Goal: Information Seeking & Learning: Learn about a topic

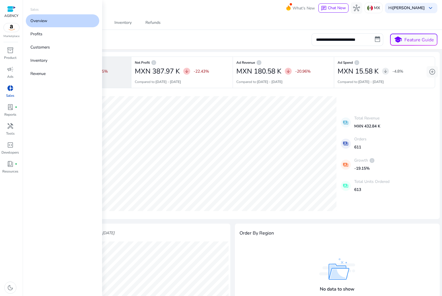
click at [10, 102] on link "donut_small Sales" at bounding box center [10, 92] width 20 height 19
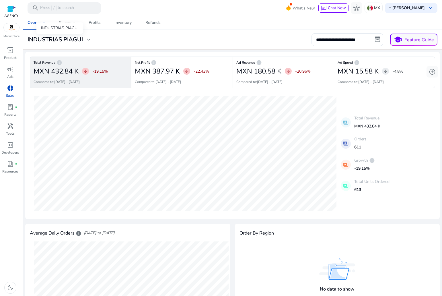
click at [93, 40] on div "INDUSTRIAS PIAGUI expand_more" at bounding box center [59, 39] width 69 height 7
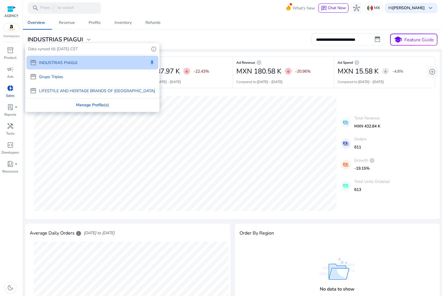
click at [67, 103] on div "Manage Profile(s)" at bounding box center [92, 104] width 133 height 13
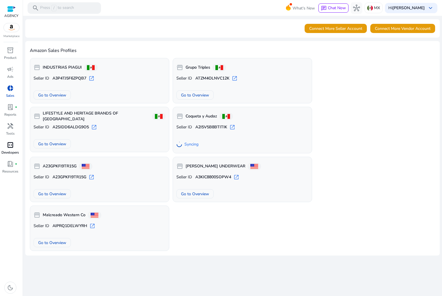
click at [9, 145] on span "code_blocks" at bounding box center [10, 144] width 7 height 7
click at [12, 72] on span "campaign" at bounding box center [10, 69] width 7 height 7
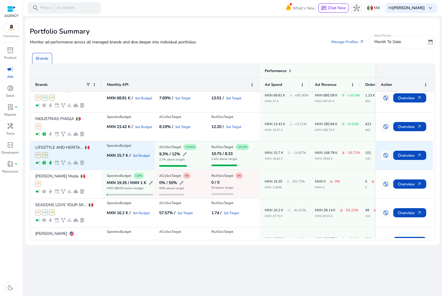
scroll to position [198, 0]
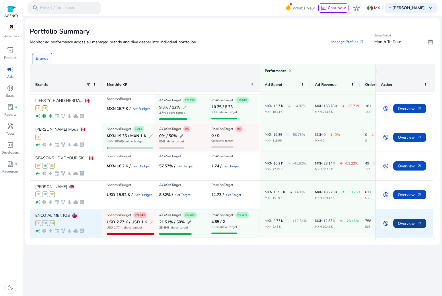
click at [408, 219] on span "Overview arrow_outward" at bounding box center [410, 223] width 24 height 12
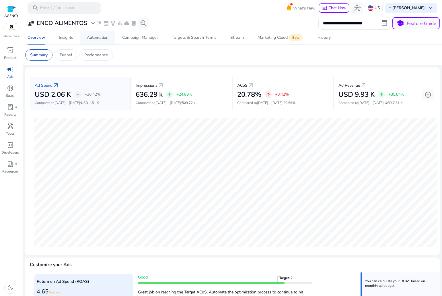
click at [104, 34] on span "Automation" at bounding box center [98, 38] width 22 height 14
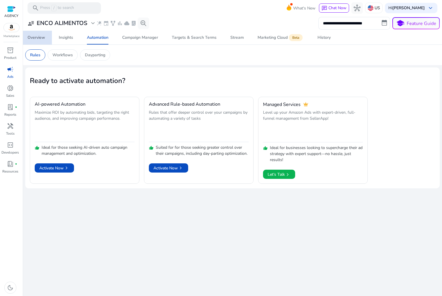
click at [36, 39] on div "Overview" at bounding box center [36, 38] width 17 height 4
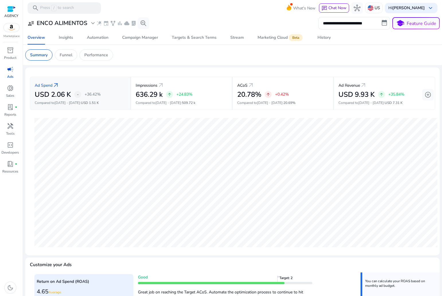
click at [77, 84] on div "Ad Spend arrow_outward" at bounding box center [80, 85] width 91 height 11
click at [299, 85] on div "ACoS arrow_outward" at bounding box center [282, 85] width 91 height 11
click at [65, 50] on div "Funnel" at bounding box center [66, 54] width 22 height 11
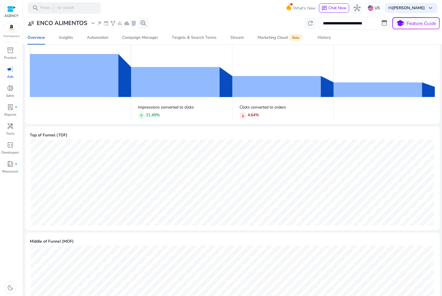
scroll to position [36, 0]
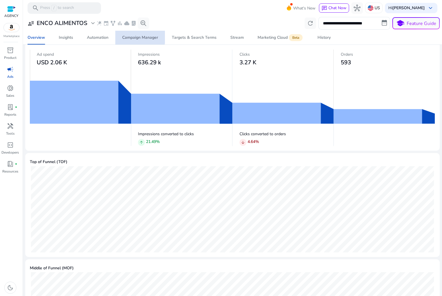
click at [138, 36] on div "Campaign Manager" at bounding box center [140, 38] width 36 height 4
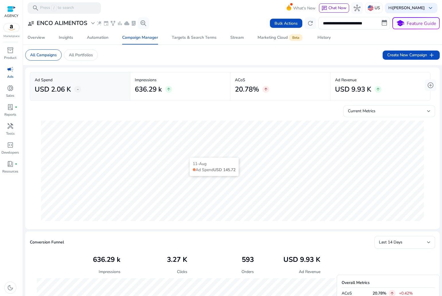
scroll to position [29, 0]
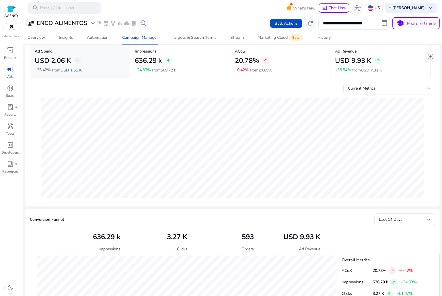
click at [371, 89] on span "Current Metrics" at bounding box center [362, 87] width 28 height 5
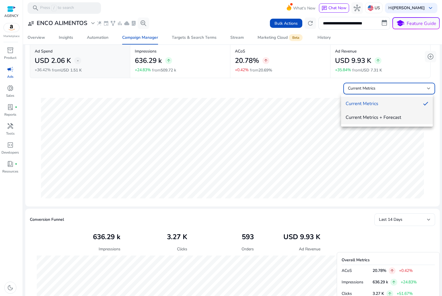
click at [373, 118] on span "Current Metrics + Forecast" at bounding box center [387, 117] width 83 height 6
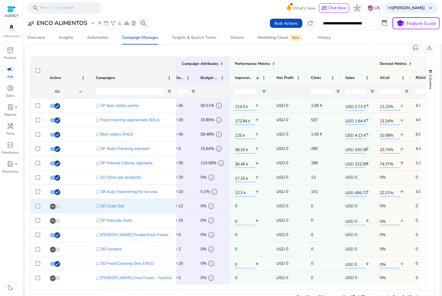
scroll to position [0, 0]
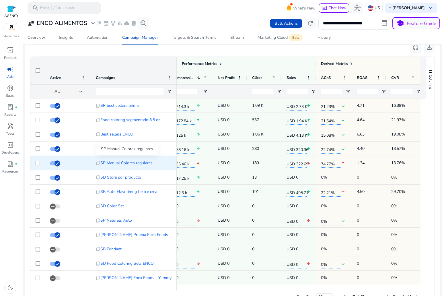
click at [114, 161] on span "SP Manual Colores regulares" at bounding box center [126, 163] width 52 height 12
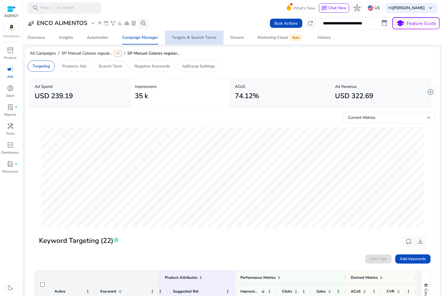
click at [196, 38] on div "Targets & Search Terms" at bounding box center [194, 38] width 45 height 4
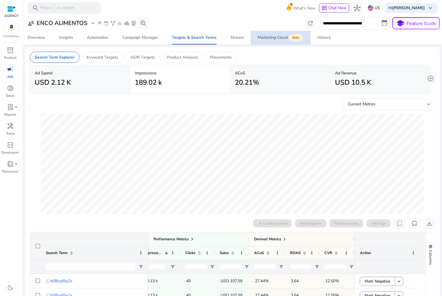
click at [271, 37] on div "Marketing Cloud Beta" at bounding box center [281, 37] width 46 height 5
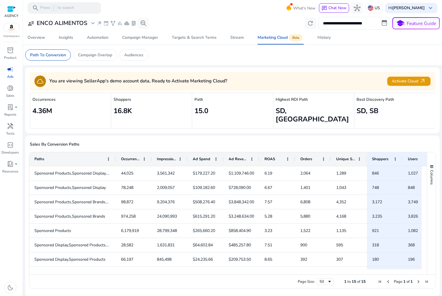
drag, startPoint x: 65, startPoint y: 150, endPoint x: 125, endPoint y: 162, distance: 61.4
click at [125, 162] on div "Paths Occurrences Impressions Ad Spend 2" at bounding box center [228, 213] width 398 height 122
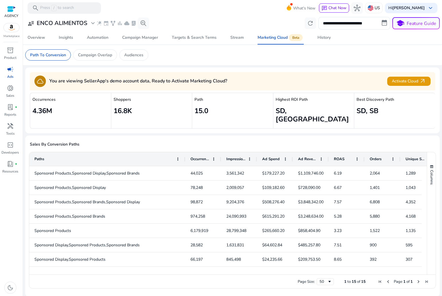
drag, startPoint x: 125, startPoint y: 153, endPoint x: 184, endPoint y: 147, distance: 59.4
click at [184, 152] on div at bounding box center [185, 159] width 2 height 14
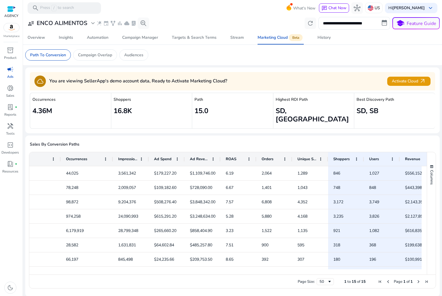
drag, startPoint x: 96, startPoint y: 151, endPoint x: 112, endPoint y: 158, distance: 17.7
click at [112, 158] on div "Paths Occurrences Impressions Ad Spend 2" at bounding box center [228, 213] width 398 height 122
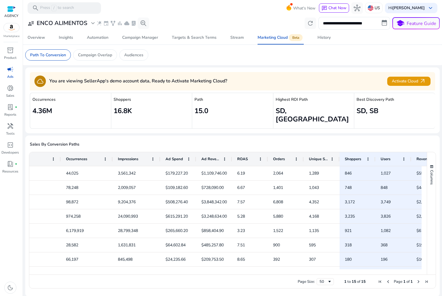
drag, startPoint x: 147, startPoint y: 153, endPoint x: 159, endPoint y: 155, distance: 12.0
click at [159, 155] on div at bounding box center [160, 159] width 2 height 14
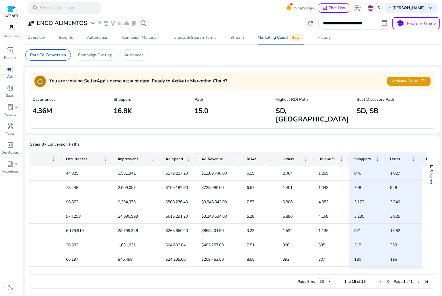
drag, startPoint x: 232, startPoint y: 151, endPoint x: 242, endPoint y: 152, distance: 10.1
click at [242, 152] on div at bounding box center [241, 159] width 2 height 14
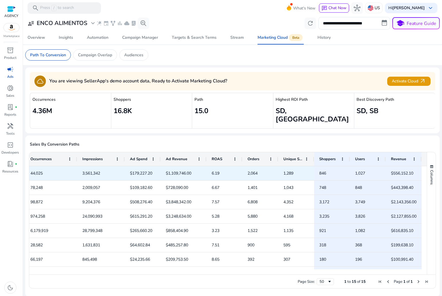
scroll to position [0, 137]
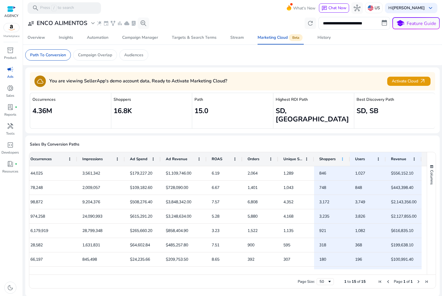
click at [340, 157] on span at bounding box center [342, 159] width 5 height 5
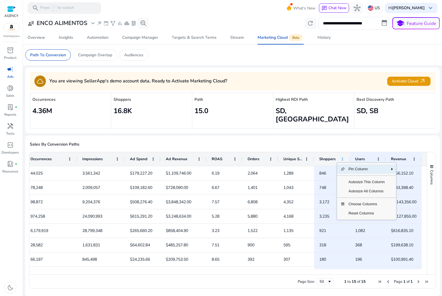
click at [340, 157] on span at bounding box center [342, 159] width 5 height 5
click at [331, 156] on span "Shoppers" at bounding box center [327, 158] width 16 height 5
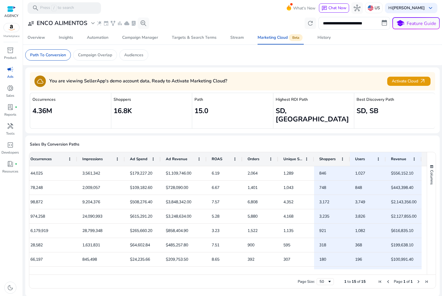
click at [330, 156] on span "Shoppers" at bounding box center [327, 158] width 16 height 5
click at [250, 156] on span "Orders" at bounding box center [254, 158] width 12 height 5
click at [270, 157] on span at bounding box center [271, 159] width 5 height 5
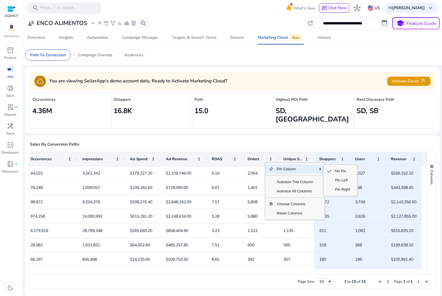
click at [320, 167] on span "Column Menu" at bounding box center [320, 169] width 5 height 5
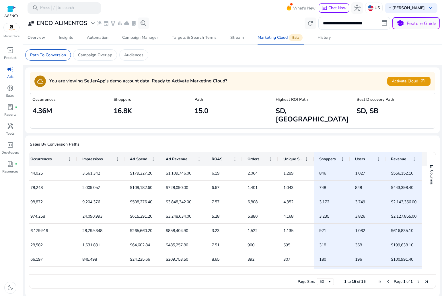
click at [276, 142] on h5 "Sales By Conversion Paths" at bounding box center [232, 144] width 405 height 5
click at [233, 157] on span at bounding box center [235, 159] width 5 height 5
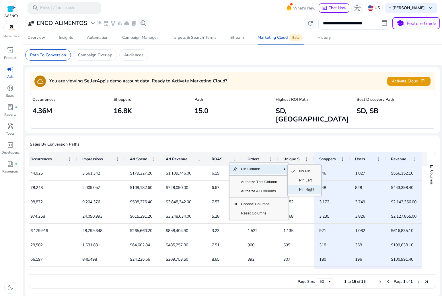
click at [296, 185] on span "Pin Right" at bounding box center [307, 189] width 22 height 9
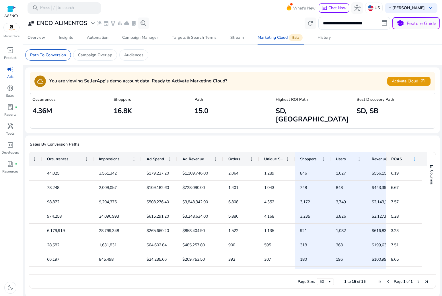
click at [412, 157] on span at bounding box center [414, 159] width 5 height 5
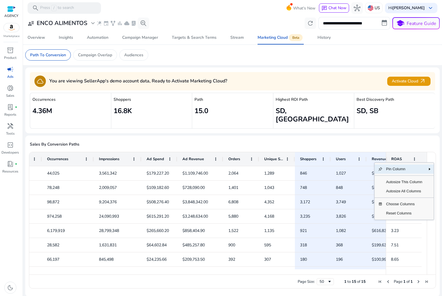
click at [409, 164] on span "Pin Column" at bounding box center [404, 168] width 43 height 9
click at [394, 164] on span "Pin Column" at bounding box center [404, 168] width 43 height 9
click at [365, 166] on span "No Pin" at bounding box center [361, 170] width 22 height 9
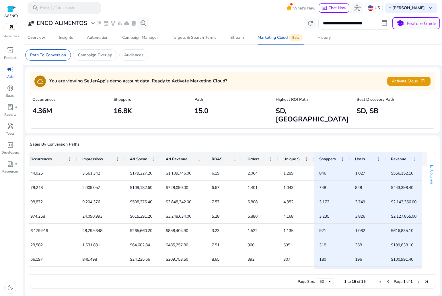
click at [428, 159] on button "Columns" at bounding box center [431, 174] width 9 height 31
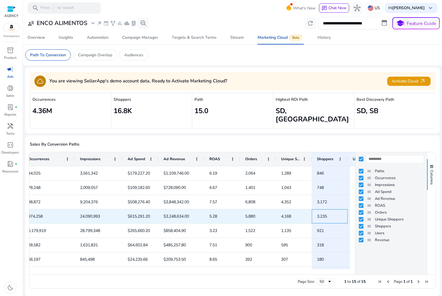
click at [339, 210] on span "3,235" at bounding box center [330, 216] width 26 height 12
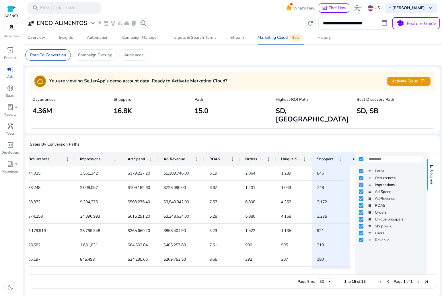
click at [420, 148] on ag-grid-angular "Press SPACE to select this row. Drag here to set row groups Drag here to set co…" at bounding box center [233, 219] width 414 height 143
click at [429, 164] on span "button" at bounding box center [431, 166] width 5 height 5
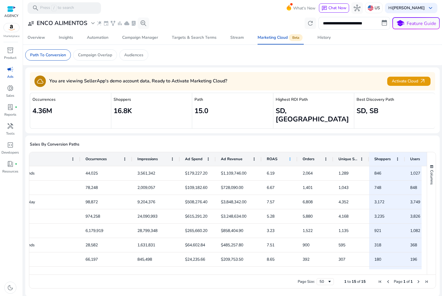
click at [290, 157] on span at bounding box center [290, 159] width 5 height 5
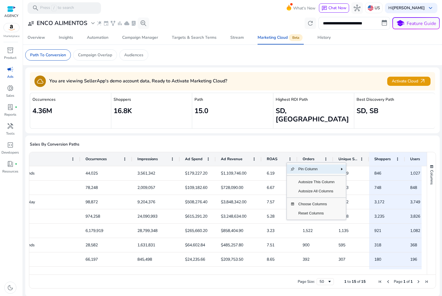
click at [299, 164] on span "Pin Column" at bounding box center [316, 168] width 43 height 9
click at [332, 164] on span "Pin Column" at bounding box center [316, 168] width 43 height 9
drag, startPoint x: 341, startPoint y: 160, endPoint x: 361, endPoint y: 182, distance: 29.6
click at [361, 182] on div "Drag here to set row groups Drag here to set column labels Paths Occurrences Im…" at bounding box center [232, 220] width 407 height 137
click at [361, 185] on span "Pin Right" at bounding box center [364, 189] width 22 height 9
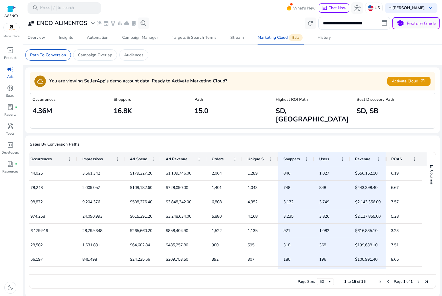
click at [405, 153] on div "ROAS" at bounding box center [400, 158] width 19 height 11
click at [413, 157] on span at bounding box center [414, 159] width 5 height 5
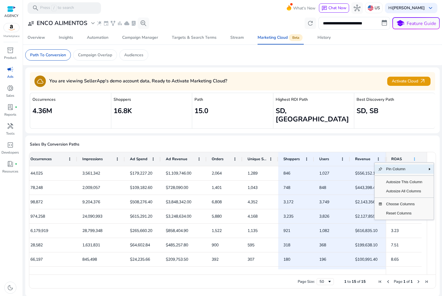
click at [413, 157] on span at bounding box center [414, 159] width 5 height 5
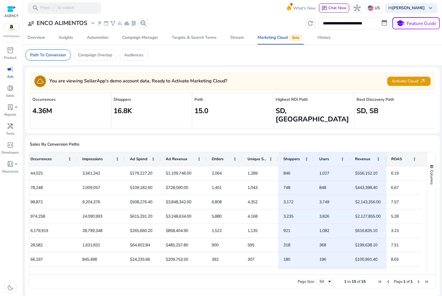
click at [421, 152] on div "ROAS" at bounding box center [406, 159] width 41 height 14
click at [100, 55] on p "Campaign Overlap" at bounding box center [95, 55] width 34 height 6
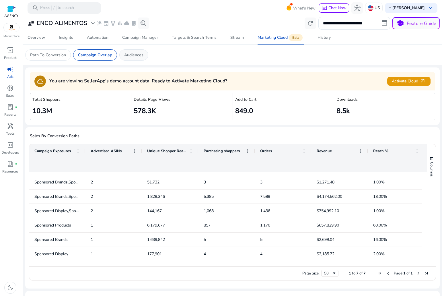
click at [130, 54] on p "Audiences" at bounding box center [133, 55] width 19 height 6
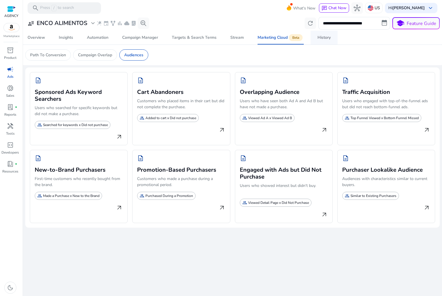
click at [322, 38] on div "History" at bounding box center [324, 38] width 13 height 4
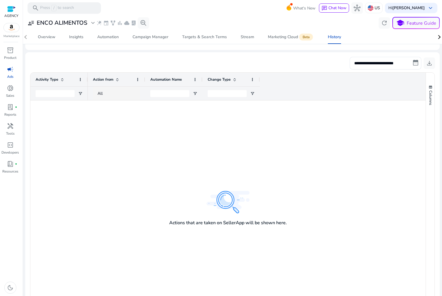
scroll to position [85, 0]
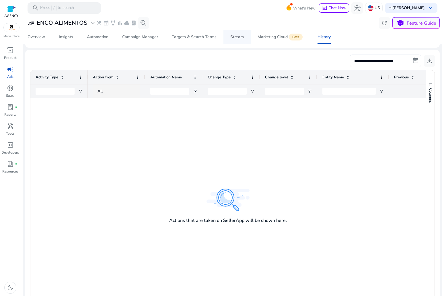
click at [236, 37] on div "Stream" at bounding box center [236, 37] width 13 height 4
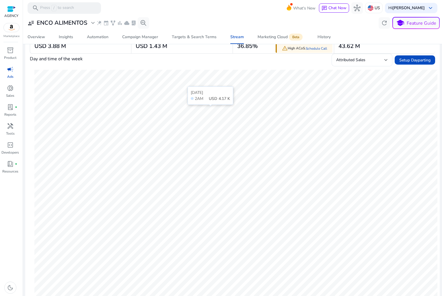
scroll to position [86, 0]
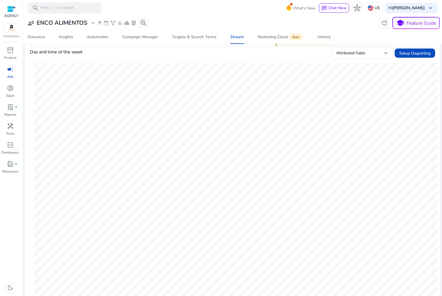
click at [374, 54] on div "Attributed Sales" at bounding box center [360, 53] width 48 height 6
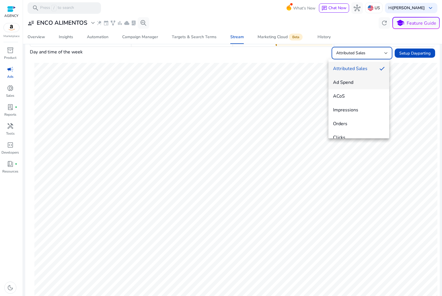
click at [361, 83] on span "Ad Spend" at bounding box center [359, 82] width 52 height 6
click at [363, 56] on div "Ad Spend" at bounding box center [360, 53] width 48 height 6
click at [361, 73] on mat-option "Attributed Sales" at bounding box center [358, 69] width 61 height 14
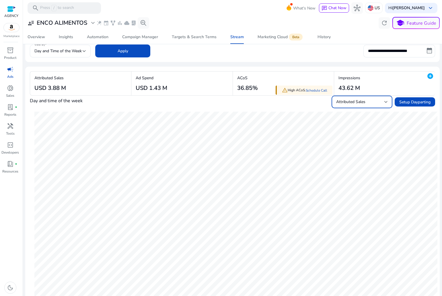
scroll to position [29, 0]
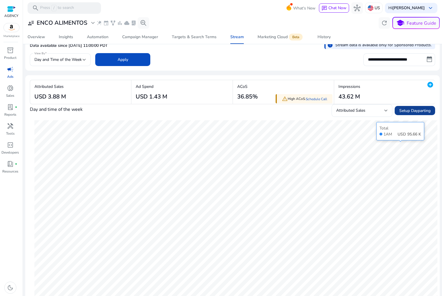
click at [361, 131] on app-stream-graph "Day and time of the week Attributed Sales Setup Dayparting Total 1AM USD 95.66 …" at bounding box center [232, 258] width 405 height 309
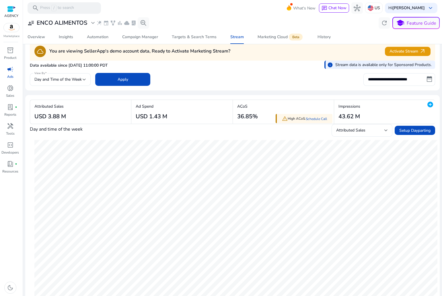
scroll to position [0, 0]
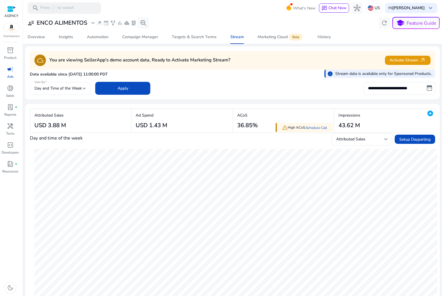
click at [396, 74] on p "Stream data is available only for Sponsored Products." at bounding box center [383, 74] width 96 height 6
click at [64, 84] on div "Day and Time of the Week" at bounding box center [60, 88] width 52 height 13
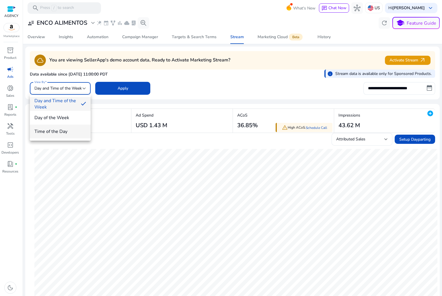
click at [57, 133] on span "Time of the Day" at bounding box center [60, 131] width 52 height 6
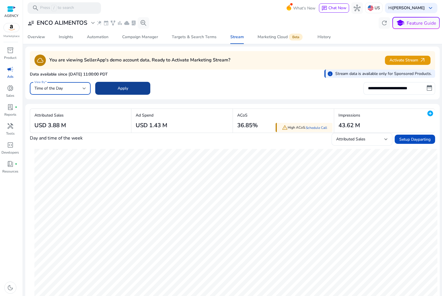
click at [131, 85] on span at bounding box center [122, 88] width 55 height 14
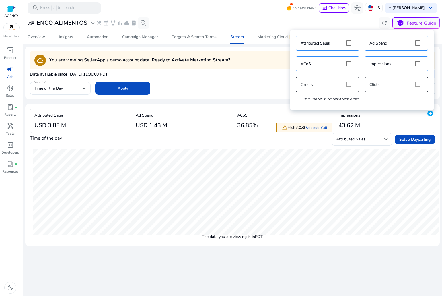
click at [256, 143] on div "Time of the day Attributed Sales Setup Dayparting" at bounding box center [232, 139] width 405 height 13
click at [92, 23] on span "expand_more" at bounding box center [93, 23] width 7 height 7
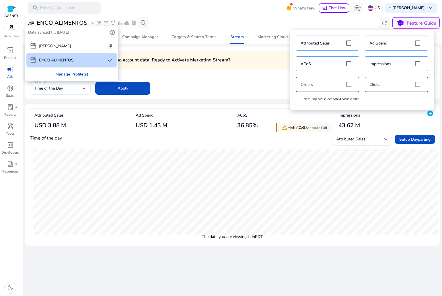
click at [77, 75] on div "Manage Profile(s)" at bounding box center [72, 74] width 92 height 13
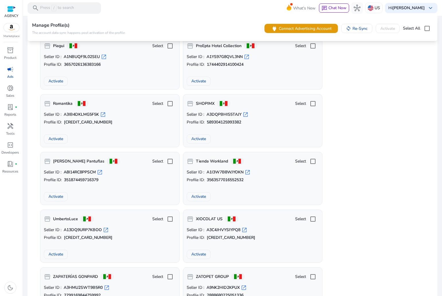
drag, startPoint x: 352, startPoint y: 133, endPoint x: 345, endPoint y: 259, distance: 125.8
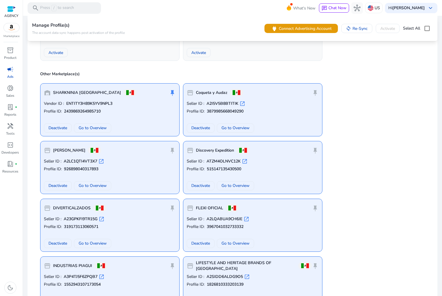
scroll to position [1754, 0]
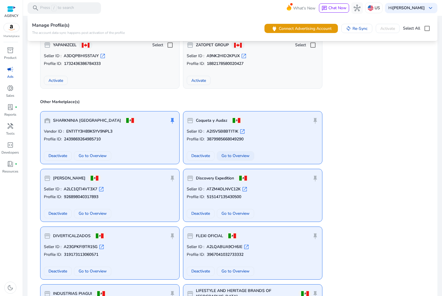
click at [248, 155] on span "Go to Overview" at bounding box center [235, 156] width 28 height 6
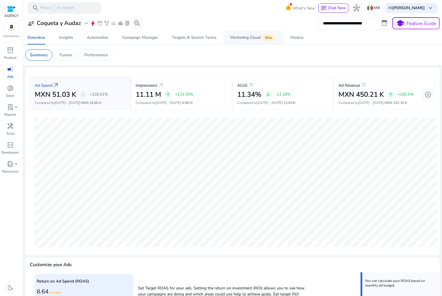
click at [241, 33] on span "Marketing Cloud Beta" at bounding box center [253, 38] width 46 height 14
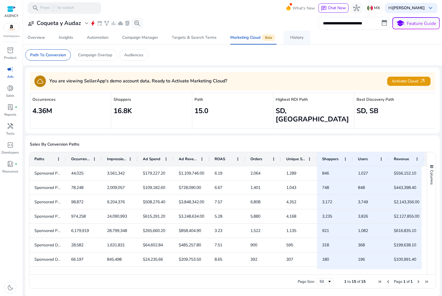
click at [290, 38] on div "History" at bounding box center [296, 38] width 13 height 4
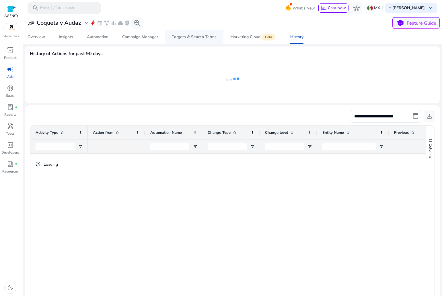
click at [199, 36] on div "Targets & Search Terms" at bounding box center [194, 37] width 45 height 4
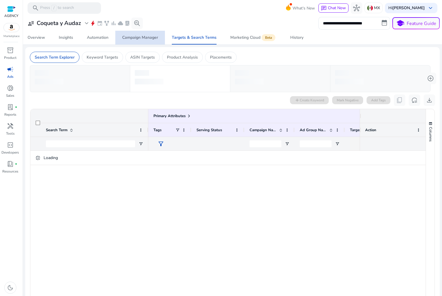
click at [147, 36] on div "Campaign Manager" at bounding box center [140, 38] width 36 height 4
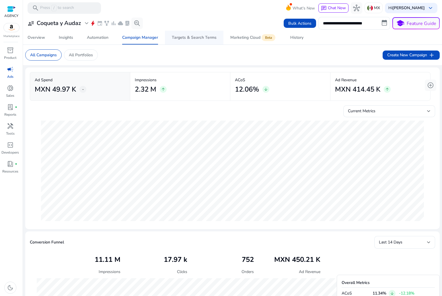
click at [179, 34] on span "Targets & Search Terms" at bounding box center [194, 38] width 45 height 14
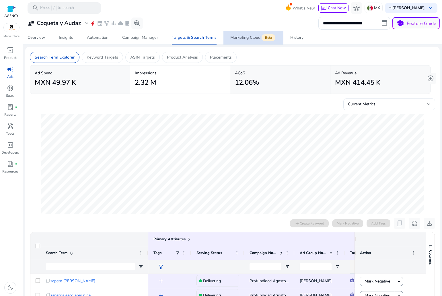
click at [244, 36] on div "Marketing Cloud Beta" at bounding box center [253, 37] width 46 height 5
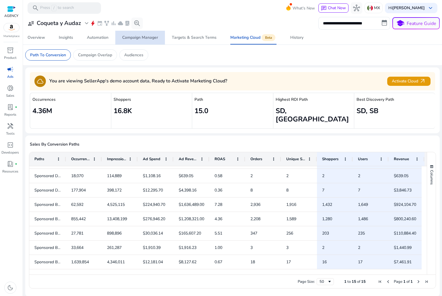
click at [143, 36] on div "Campaign Manager" at bounding box center [140, 38] width 36 height 4
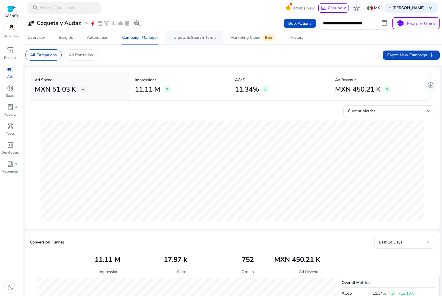
click at [191, 36] on div "Targets & Search Terms" at bounding box center [194, 38] width 45 height 4
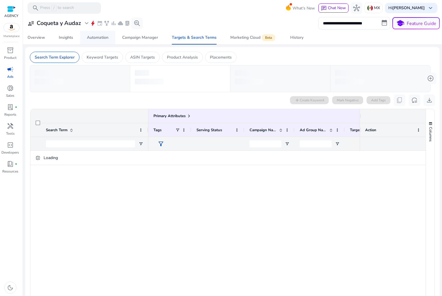
click at [72, 41] on span "Insights" at bounding box center [66, 38] width 14 height 14
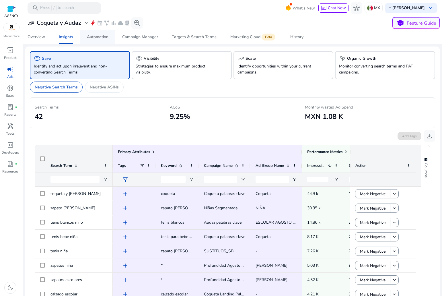
click at [102, 38] on div "Automation" at bounding box center [98, 37] width 22 height 4
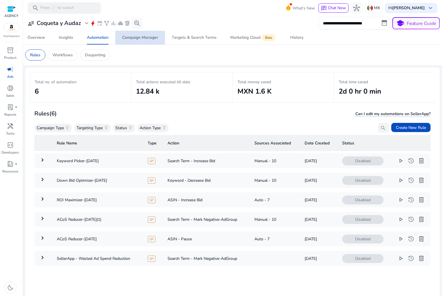
click at [149, 37] on div "Campaign Manager" at bounding box center [140, 38] width 36 height 4
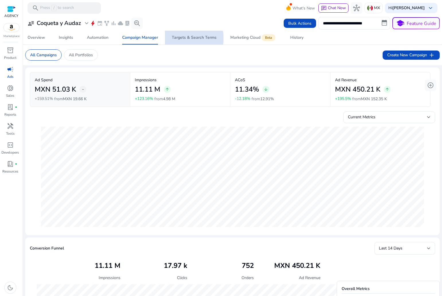
click at [194, 38] on div "Targets & Search Terms" at bounding box center [194, 38] width 45 height 4
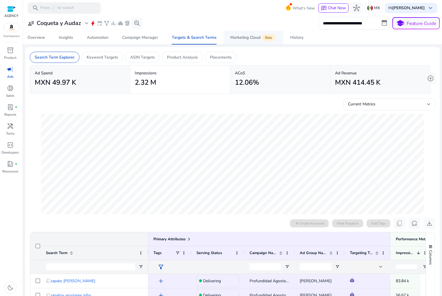
click at [243, 37] on div "Marketing Cloud Beta" at bounding box center [253, 37] width 46 height 5
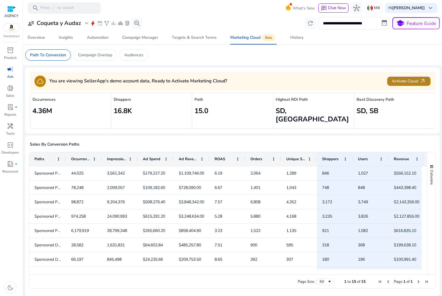
click at [408, 80] on span "Activate Cloud arrow_outward" at bounding box center [409, 81] width 34 height 7
click at [304, 36] on link "History" at bounding box center [296, 38] width 27 height 14
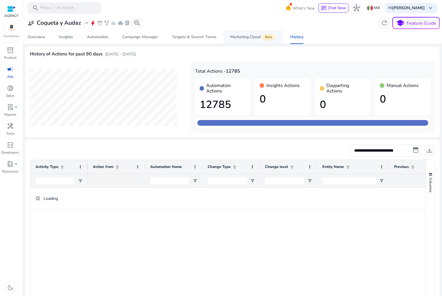
click at [246, 40] on span "Marketing Cloud Beta" at bounding box center [253, 37] width 46 height 14
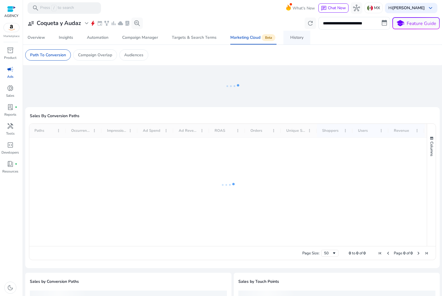
click at [290, 36] on div "History" at bounding box center [296, 38] width 13 height 4
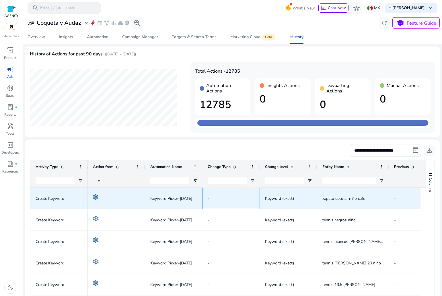
drag, startPoint x: 207, startPoint y: 198, endPoint x: 86, endPoint y: 204, distance: 121.5
click at [171, 198] on span "Keyword Picker-Aug 08" at bounding box center [171, 198] width 42 height 12
click at [275, 206] on div "Keyword (exact)" at bounding box center [288, 198] width 47 height 21
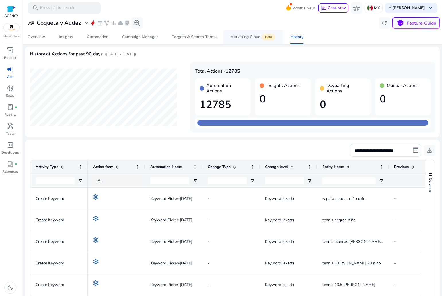
click at [250, 31] on span "Marketing Cloud Beta" at bounding box center [253, 37] width 46 height 14
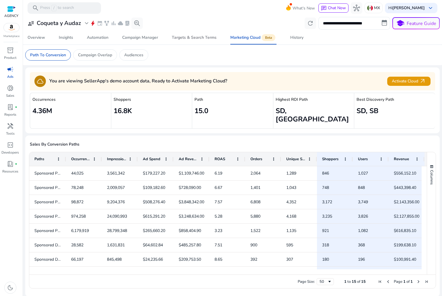
click at [208, 41] on span "Targets & Search Terms" at bounding box center [194, 38] width 45 height 14
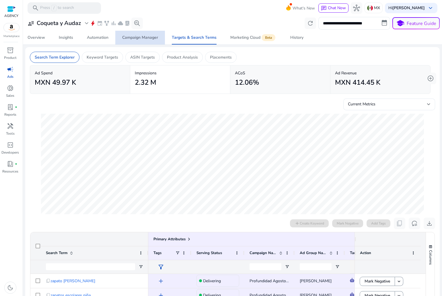
click at [143, 36] on div "Campaign Manager" at bounding box center [140, 38] width 36 height 4
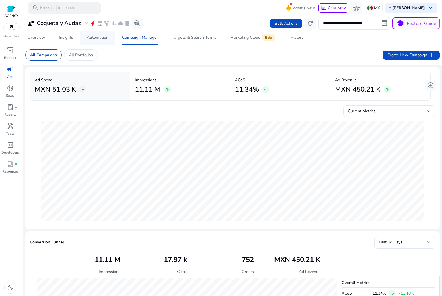
click at [108, 40] on span "Automation" at bounding box center [98, 38] width 22 height 14
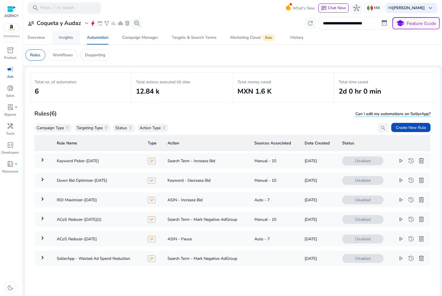
click at [63, 36] on div "Insights" at bounding box center [66, 38] width 14 height 4
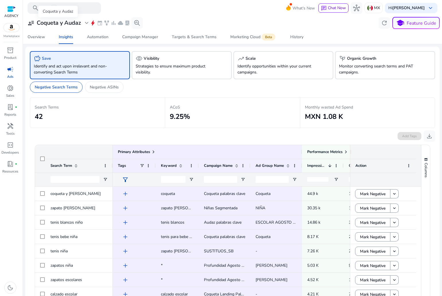
click at [32, 21] on span "user_attributes" at bounding box center [31, 23] width 7 height 7
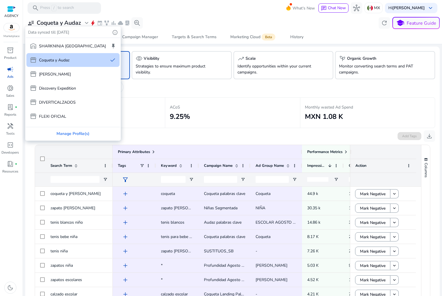
click at [49, 59] on p "Coqueta y Audaz" at bounding box center [54, 60] width 30 height 6
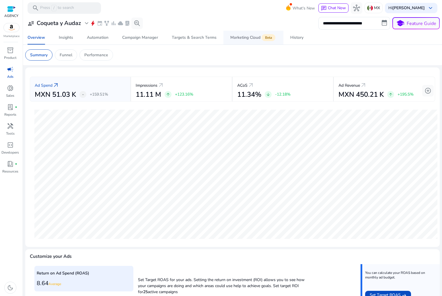
click at [246, 37] on div "Marketing Cloud Beta" at bounding box center [253, 37] width 46 height 5
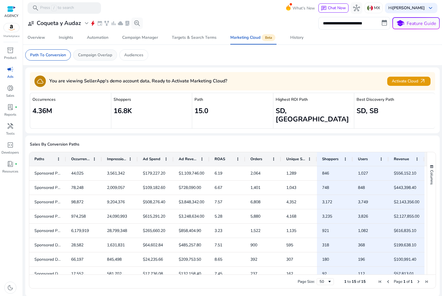
click at [80, 59] on div "Campaign Overlap" at bounding box center [95, 54] width 44 height 11
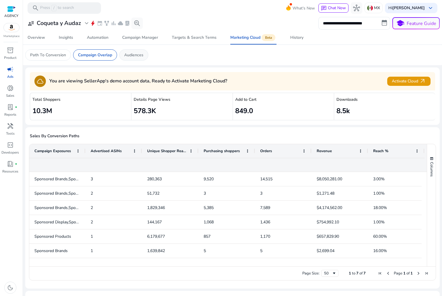
click at [128, 57] on p "Audiences" at bounding box center [133, 55] width 19 height 6
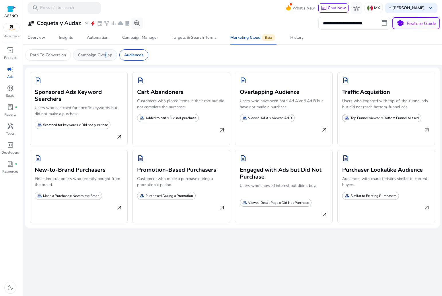
click at [103, 53] on p "Campaign Overlap" at bounding box center [95, 55] width 34 height 6
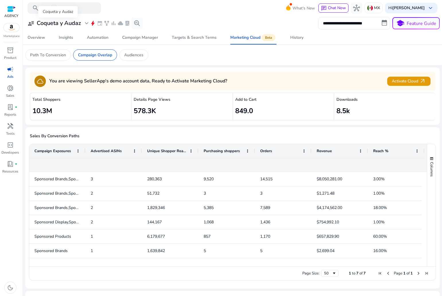
click at [54, 21] on h3 "Coqueta y Audaz" at bounding box center [59, 23] width 44 height 7
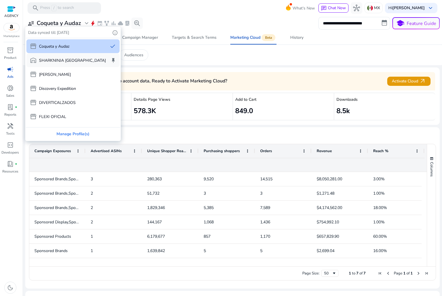
click at [56, 57] on p "SHARKNINJA [GEOGRAPHIC_DATA]" at bounding box center [72, 60] width 67 height 6
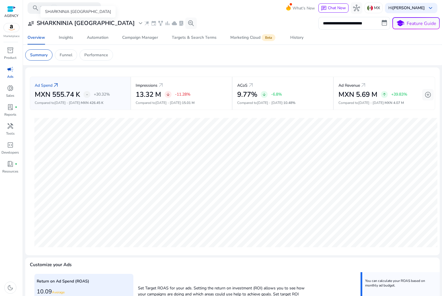
click at [60, 25] on h3 "SHARKNINJA [GEOGRAPHIC_DATA]" at bounding box center [86, 23] width 98 height 7
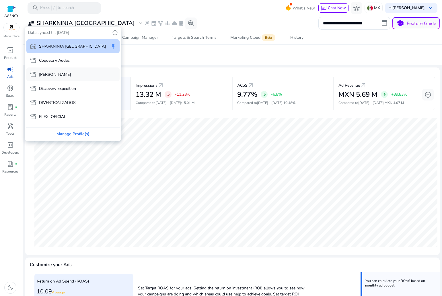
click at [56, 75] on p "[PERSON_NAME]" at bounding box center [55, 74] width 32 height 6
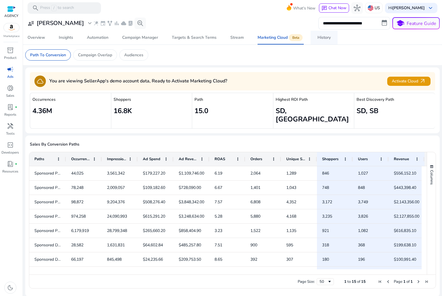
click at [319, 38] on div "History" at bounding box center [324, 38] width 13 height 4
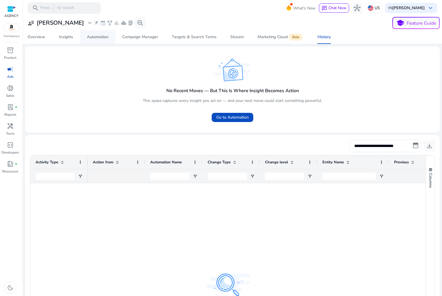
click at [104, 38] on div "Automation" at bounding box center [98, 37] width 22 height 4
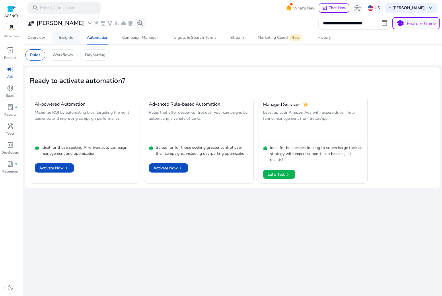
click at [75, 40] on link "Insights" at bounding box center [66, 38] width 28 height 14
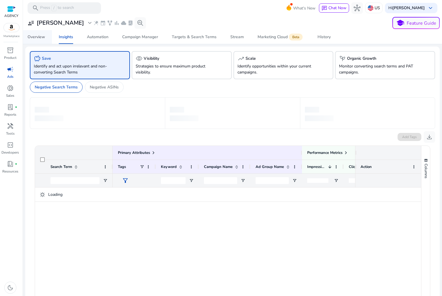
click at [38, 32] on span "Overview" at bounding box center [36, 37] width 17 height 14
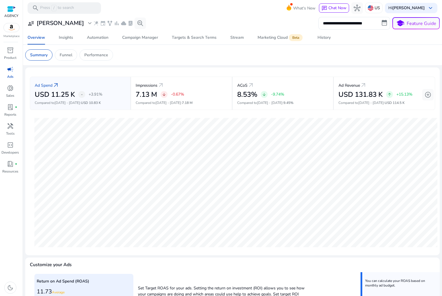
click at [50, 26] on h3 "CUADRA" at bounding box center [60, 23] width 47 height 7
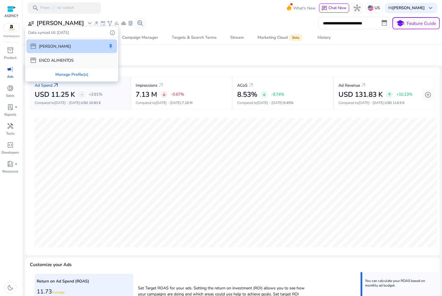
click at [52, 60] on p "ENCO ALIMENTOS" at bounding box center [56, 60] width 35 height 6
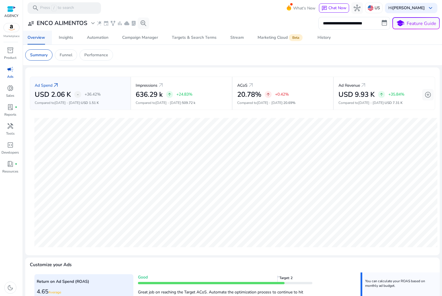
click at [44, 40] on div "Overview" at bounding box center [36, 38] width 17 height 4
click at [68, 26] on h3 "ENCO ALIMENTOS" at bounding box center [62, 23] width 50 height 7
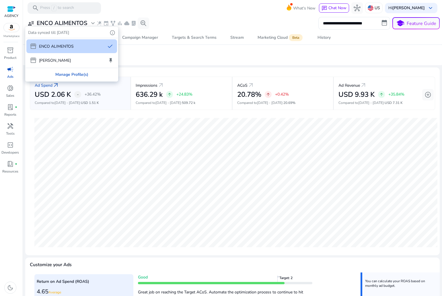
click at [68, 72] on div "Manage Profile(s)" at bounding box center [72, 74] width 92 height 13
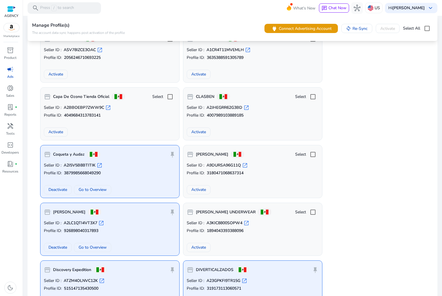
scroll to position [1951, 0]
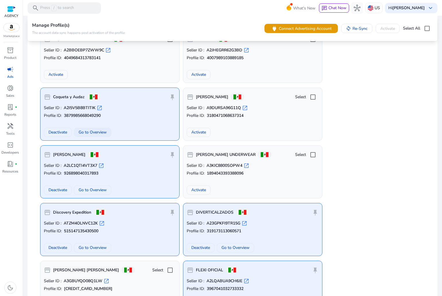
click at [87, 132] on span "Go to Overview" at bounding box center [93, 132] width 28 height 6
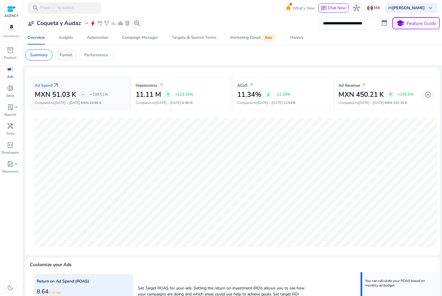
click at [68, 57] on p "Funnel" at bounding box center [66, 55] width 13 height 6
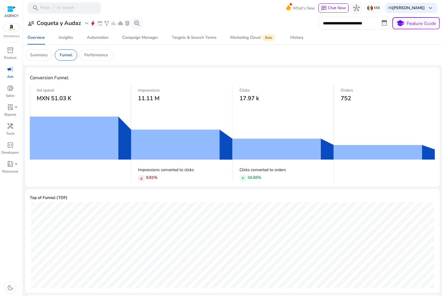
click at [388, 149] on img at bounding box center [232, 133] width 405 height 97
click at [100, 39] on div "Automation" at bounding box center [98, 38] width 22 height 4
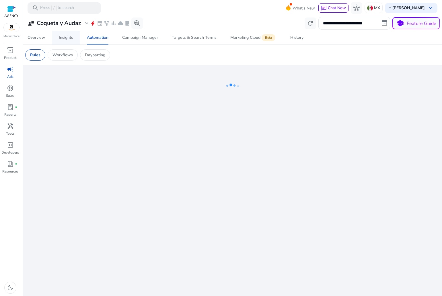
click at [69, 39] on div "Insights" at bounding box center [66, 38] width 14 height 4
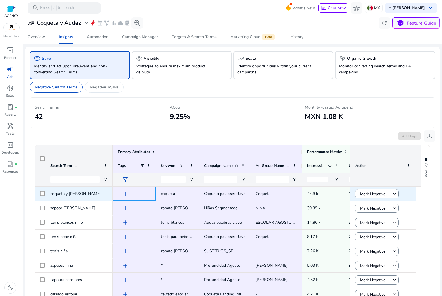
click at [127, 195] on span "add" at bounding box center [125, 193] width 7 height 7
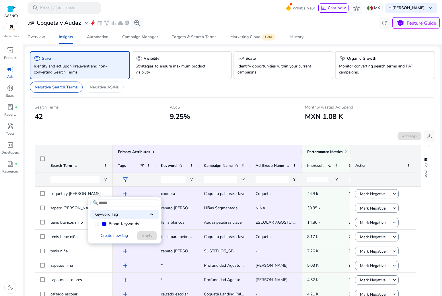
click at [117, 215] on div "Keyword Tag keyboard_arrow_up" at bounding box center [124, 214] width 69 height 9
click at [117, 215] on div "Keyword Tag keyboard_arrow_down" at bounding box center [124, 214] width 69 height 9
click at [221, 122] on div at bounding box center [221, 148] width 442 height 296
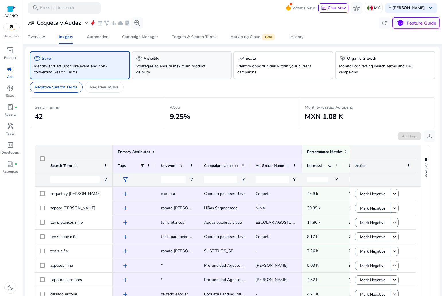
click at [190, 64] on p "Strategies to ensure maximum product visibility." at bounding box center [174, 69] width 77 height 12
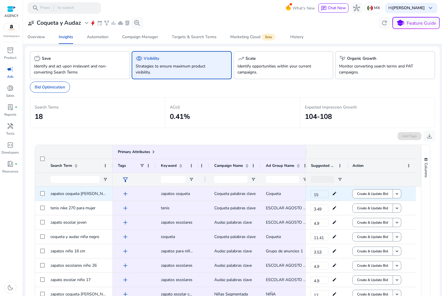
click at [126, 194] on span "add" at bounding box center [125, 193] width 7 height 7
click at [126, 191] on span "add" at bounding box center [125, 193] width 7 height 7
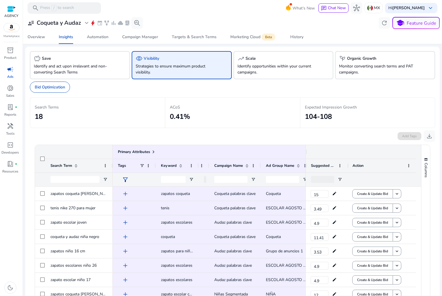
click at [124, 195] on div at bounding box center [221, 148] width 442 height 296
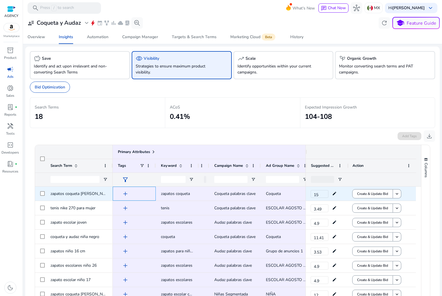
click at [125, 192] on span "add" at bounding box center [125, 193] width 7 height 7
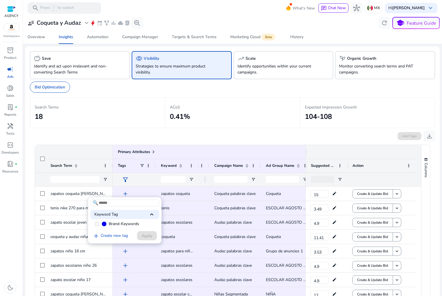
click at [150, 214] on span "keyboard_arrow_up" at bounding box center [151, 214] width 7 height 7
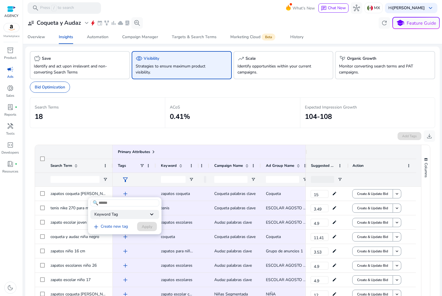
click at [150, 214] on span "keyboard_arrow_down" at bounding box center [151, 214] width 7 height 7
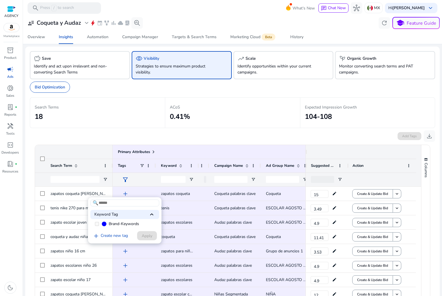
click at [186, 203] on div at bounding box center [221, 148] width 442 height 296
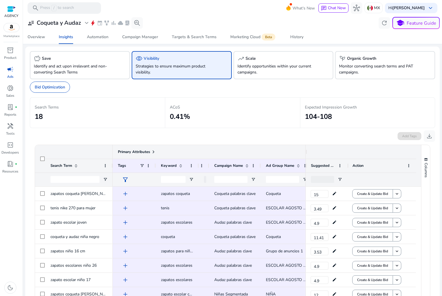
click at [149, 149] on span "Primary Attributes" at bounding box center [134, 151] width 32 height 5
click at [149, 151] on span "Primary Attributes" at bounding box center [134, 151] width 32 height 5
click at [153, 152] on span at bounding box center [153, 151] width 5 height 5
click at [154, 152] on span at bounding box center [153, 151] width 5 height 5
click at [275, 71] on p "Identify opportunities within your current campaigns." at bounding box center [276, 69] width 77 height 12
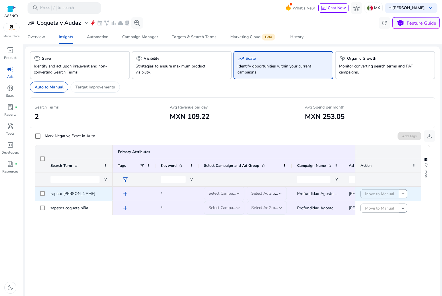
click at [225, 196] on div "Select Campaign" at bounding box center [223, 193] width 28 height 6
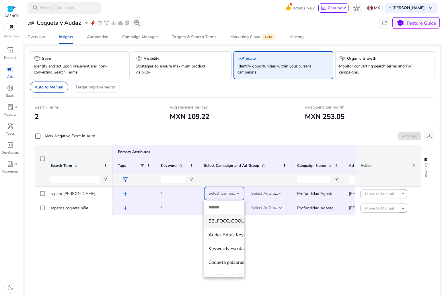
click at [269, 252] on div at bounding box center [221, 148] width 442 height 296
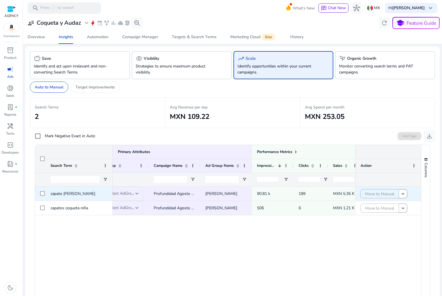
scroll to position [0, 168]
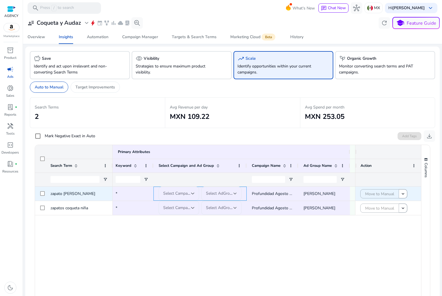
click at [209, 196] on mat-form-field "Select AdGroup" at bounding box center [221, 193] width 40 height 14
click at [210, 195] on mat-form-field "Select AdGroup" at bounding box center [221, 193] width 40 height 14
click at [212, 192] on mat-form-field "Select AdGroup" at bounding box center [221, 193] width 40 height 14
click at [221, 192] on mat-form-field "Select AdGroup" at bounding box center [221, 193] width 40 height 14
click at [184, 194] on span "Select Campaign" at bounding box center [178, 192] width 30 height 5
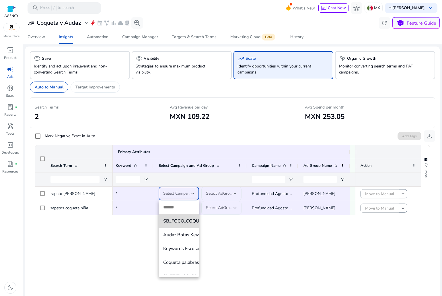
click at [177, 225] on mat-option "SB_FOCO_COQUETA_ESCOLAR" at bounding box center [202, 221] width 86 height 14
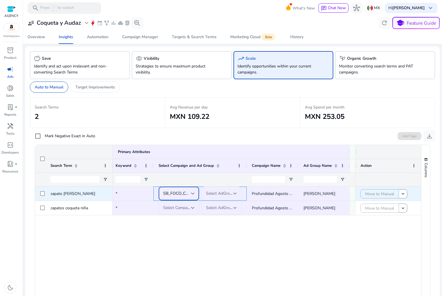
click at [180, 191] on span "SB_FOCO_COQUETA_ESCOLAR" at bounding box center [192, 192] width 59 height 5
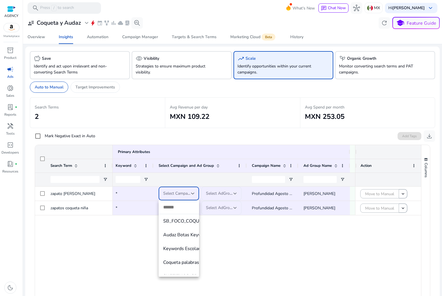
click at [219, 193] on div at bounding box center [221, 148] width 442 height 296
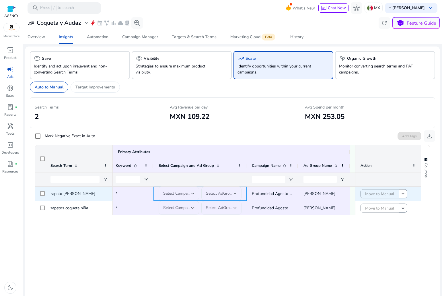
click at [218, 194] on mat-form-field "Select AdGroup" at bounding box center [221, 193] width 40 height 14
click at [180, 194] on span "Select Campaign" at bounding box center [178, 192] width 30 height 5
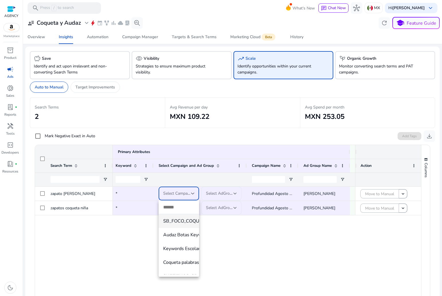
click at [180, 220] on span "SB_FOCO_COQUETA_ESCOLAR" at bounding box center [201, 221] width 77 height 6
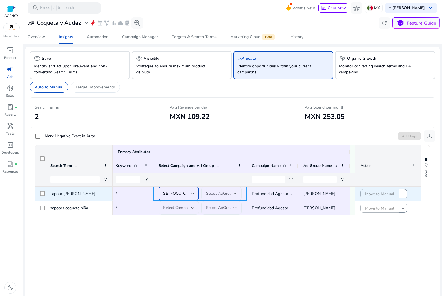
click at [221, 192] on span "Select AdGroup" at bounding box center [220, 192] width 28 height 5
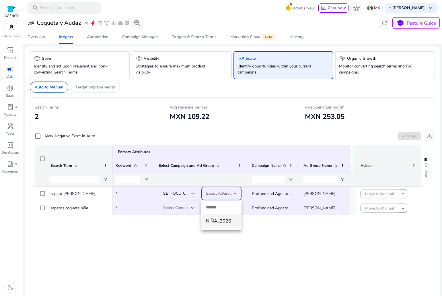
click at [219, 218] on span "NIÑA_2025" at bounding box center [221, 221] width 31 height 6
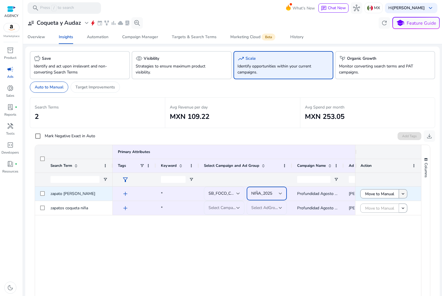
click at [400, 194] on mat-icon "keyboard_arrow_down" at bounding box center [402, 193] width 5 height 5
click at [233, 192] on span "SB_FOCO_COQUETA_ESCOLAR" at bounding box center [238, 192] width 59 height 5
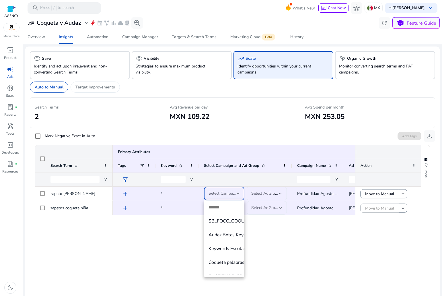
click at [294, 237] on div at bounding box center [221, 148] width 442 height 296
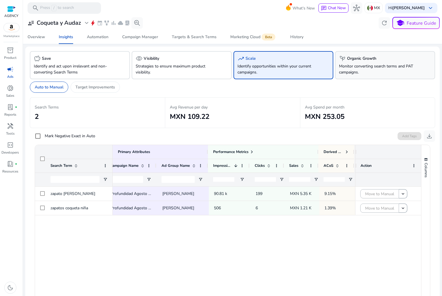
click at [368, 72] on p "Monitor converting search terms and PAT campaigns." at bounding box center [377, 69] width 77 height 12
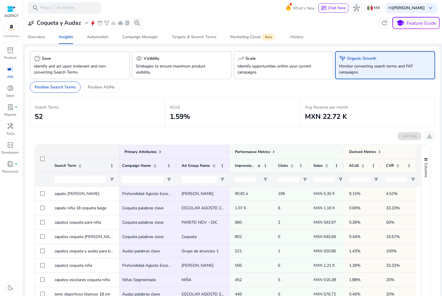
drag, startPoint x: 363, startPoint y: 73, endPoint x: 337, endPoint y: 67, distance: 26.3
click at [339, 67] on p "Monitor converting search terms and PAT campaigns." at bounding box center [377, 69] width 77 height 12
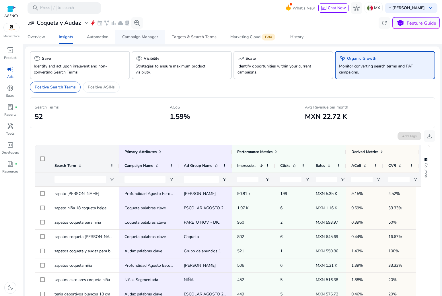
drag, startPoint x: 199, startPoint y: 36, endPoint x: 164, endPoint y: 40, distance: 34.6
click at [199, 36] on div "Targets & Search Terms" at bounding box center [194, 37] width 45 height 4
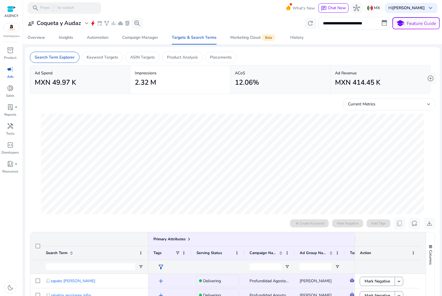
click at [68, 38] on div "Insights" at bounding box center [66, 38] width 14 height 4
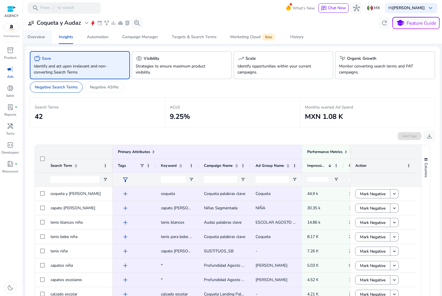
click at [47, 37] on link "Overview" at bounding box center [36, 37] width 31 height 14
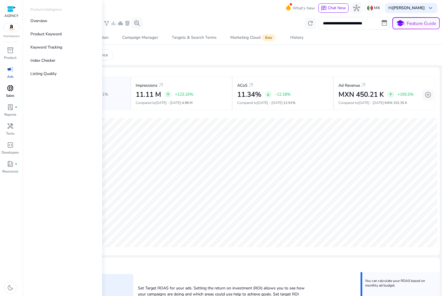
click at [13, 85] on span "donut_small" at bounding box center [10, 88] width 7 height 7
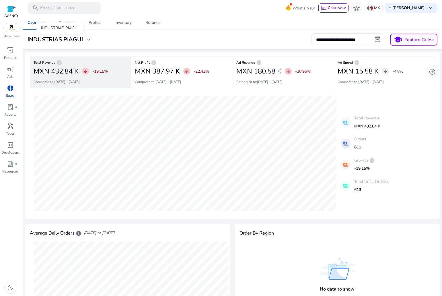
click at [85, 39] on div "INDUSTRIAS PIAGUI expand_more" at bounding box center [60, 39] width 65 height 7
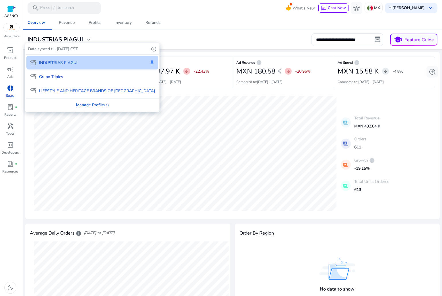
click at [77, 104] on div "Manage Profile(s)" at bounding box center [92, 104] width 133 height 13
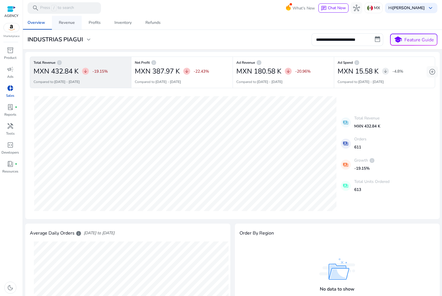
click at [69, 21] on div "Revenue" at bounding box center [67, 23] width 16 height 4
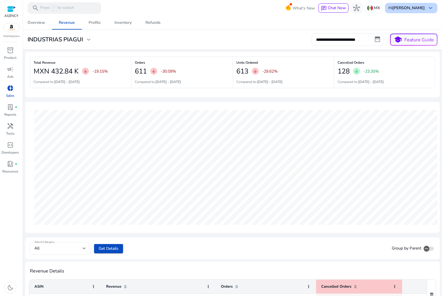
click at [421, 10] on b "[PERSON_NAME]" at bounding box center [408, 7] width 32 height 5
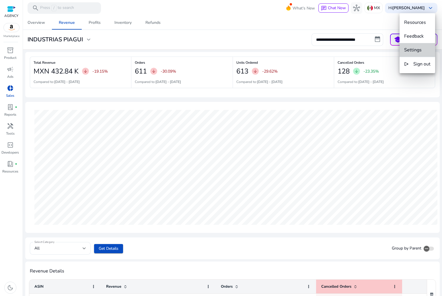
click at [408, 52] on span "Settings" at bounding box center [412, 50] width 17 height 6
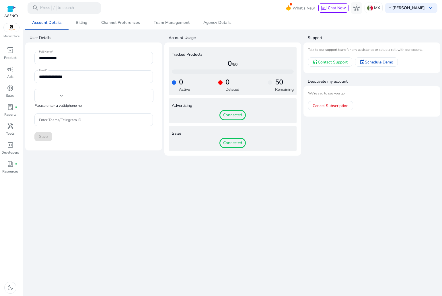
type input "***"
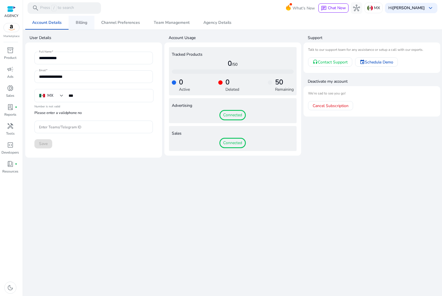
click at [76, 24] on span "Billing" at bounding box center [81, 23] width 11 height 4
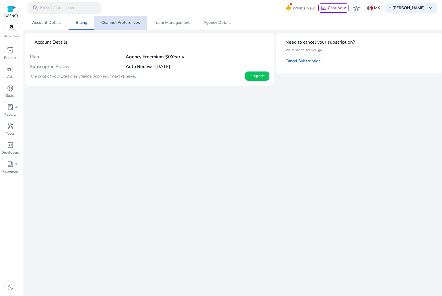
click at [120, 18] on span "Channel Preferences" at bounding box center [120, 23] width 39 height 14
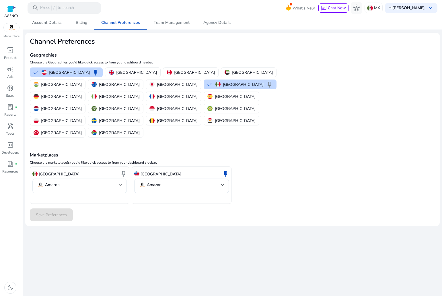
click at [123, 178] on div "Amazon" at bounding box center [79, 185] width 94 height 15
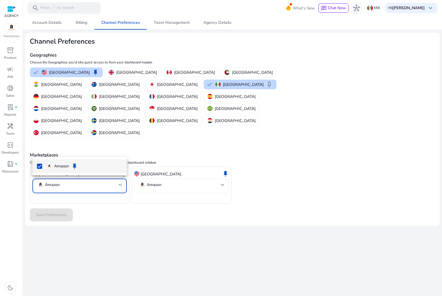
click at [123, 150] on div at bounding box center [221, 148] width 442 height 296
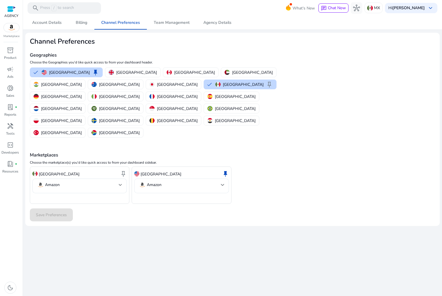
click at [224, 178] on div "Amazon" at bounding box center [181, 185] width 94 height 15
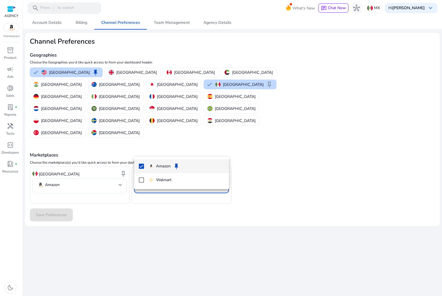
click at [288, 157] on div at bounding box center [221, 148] width 442 height 296
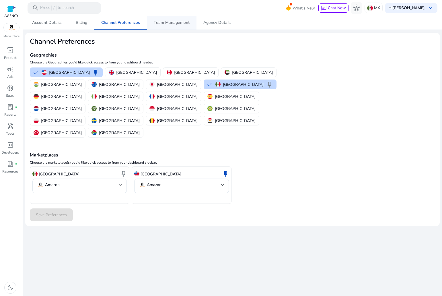
click at [167, 17] on span "Team Management" at bounding box center [172, 23] width 36 height 14
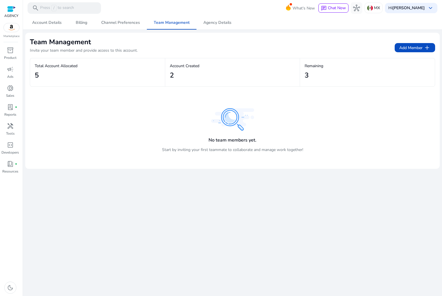
click at [174, 77] on h2 "2" at bounding box center [172, 75] width 4 height 8
drag, startPoint x: 326, startPoint y: 74, endPoint x: 265, endPoint y: 73, distance: 60.3
click at [274, 73] on div "Total Account Allocated 5 Account Created 2 Remaining 3" at bounding box center [232, 72] width 405 height 29
click at [115, 75] on div "5" at bounding box center [98, 75] width 126 height 13
click at [222, 127] on img at bounding box center [232, 119] width 43 height 22
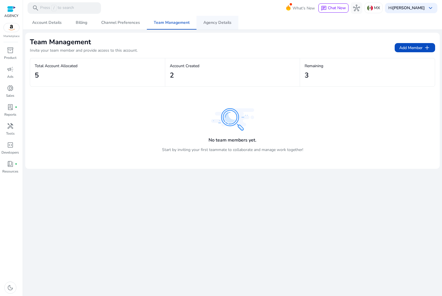
click at [215, 23] on span "Agency Details" at bounding box center [217, 23] width 28 height 4
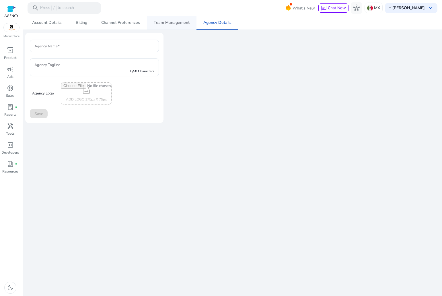
click at [155, 26] on span "Team Management" at bounding box center [172, 23] width 36 height 14
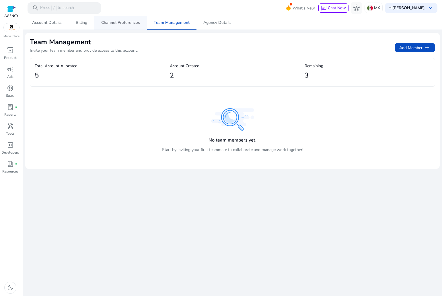
click at [116, 28] on span "Channel Preferences" at bounding box center [120, 23] width 39 height 14
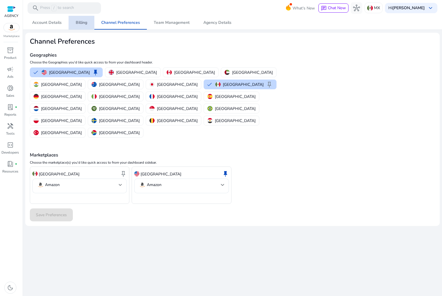
drag, startPoint x: 78, startPoint y: 28, endPoint x: 75, endPoint y: 28, distance: 3.4
click at [78, 28] on span "Billing" at bounding box center [81, 23] width 11 height 14
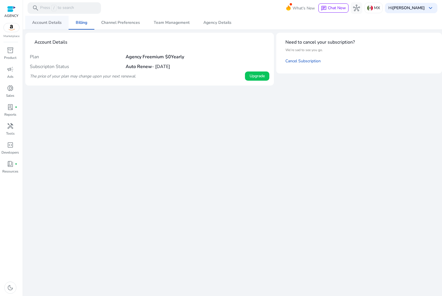
click at [36, 26] on span "Account Details" at bounding box center [47, 23] width 30 height 14
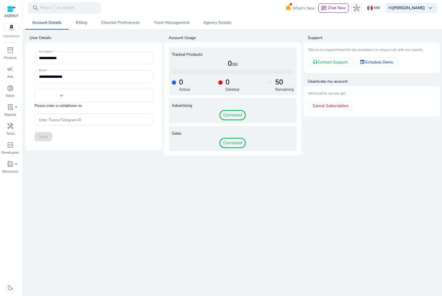
type input "***"
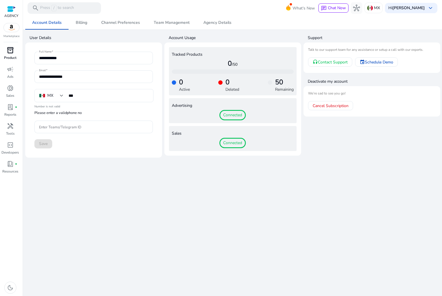
click at [11, 57] on p "Product" at bounding box center [10, 57] width 12 height 5
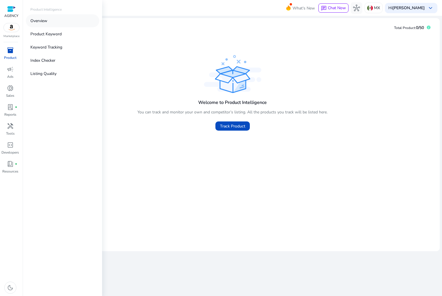
click at [60, 24] on link "Overview" at bounding box center [62, 20] width 73 height 13
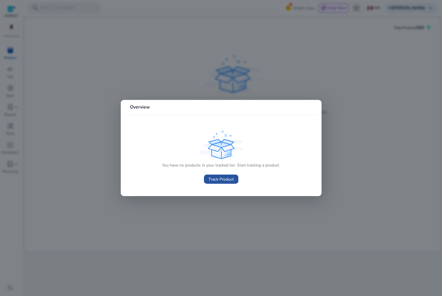
click at [225, 182] on span "Track Product" at bounding box center [221, 179] width 25 height 6
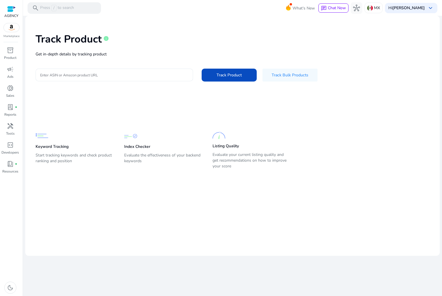
click at [108, 71] on div at bounding box center [114, 75] width 148 height 13
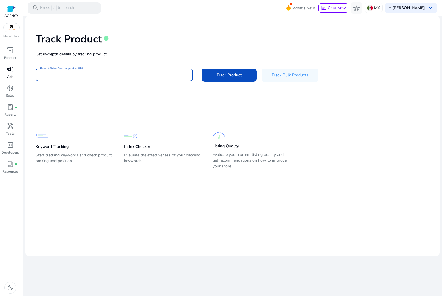
click at [10, 67] on span "campaign" at bounding box center [10, 69] width 7 height 7
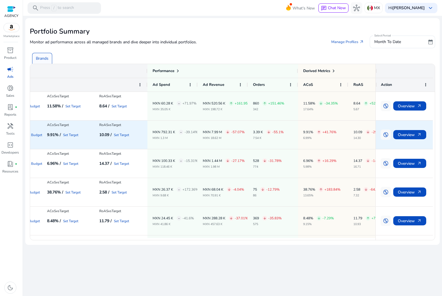
scroll to position [0, 62]
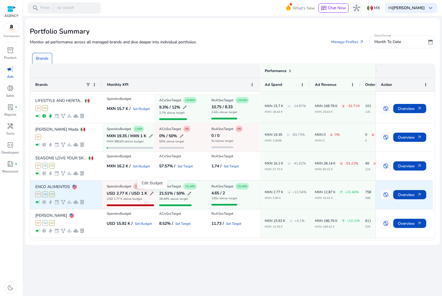
click at [153, 192] on span "edit" at bounding box center [151, 193] width 5 height 5
click at [151, 193] on span "edit" at bounding box center [151, 193] width 5 height 5
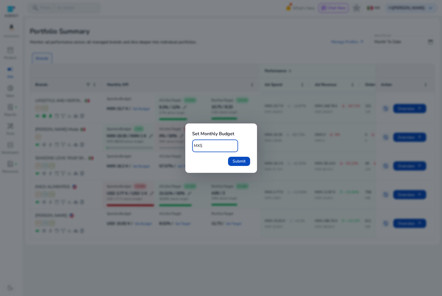
click at [197, 145] on span "MX$" at bounding box center [198, 145] width 8 height 5
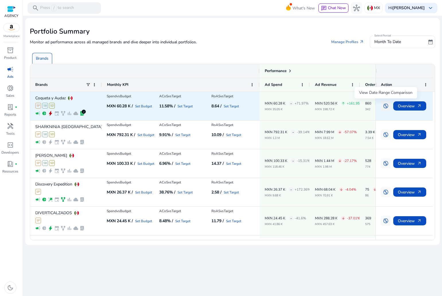
click at [386, 105] on span "swap_vertical_circle" at bounding box center [386, 106] width 6 height 6
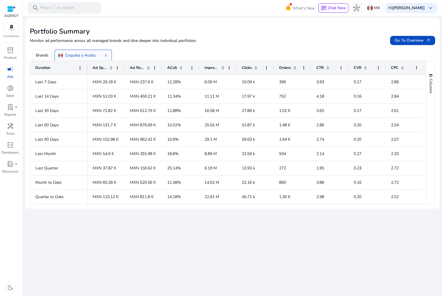
click at [42, 57] on p "Brands" at bounding box center [42, 55] width 13 height 6
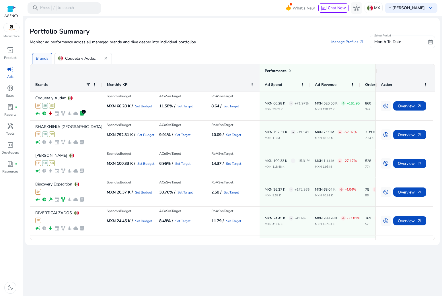
click at [106, 59] on span "close" at bounding box center [106, 58] width 5 height 5
click at [355, 42] on link "Manage Profiles arrow_outward" at bounding box center [348, 42] width 42 height 10
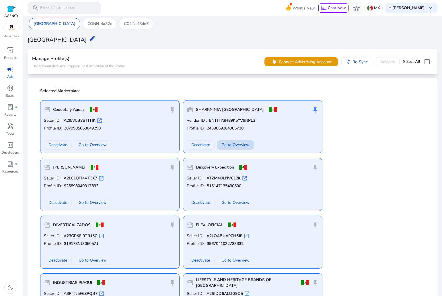
click at [236, 142] on span "Go to Overview" at bounding box center [235, 145] width 28 height 6
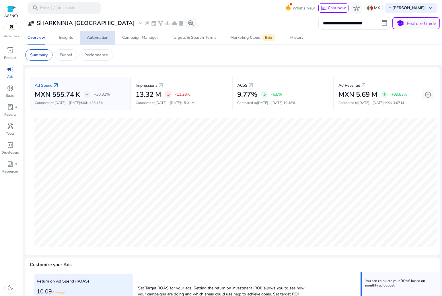
click at [98, 37] on div "Automation" at bounding box center [98, 38] width 22 height 4
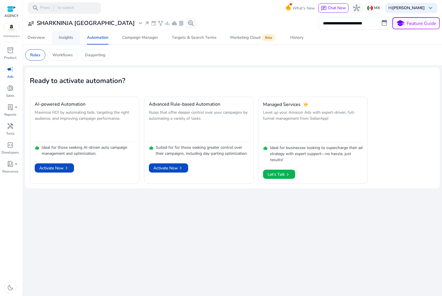
click at [73, 38] on div "Insights" at bounding box center [66, 38] width 14 height 4
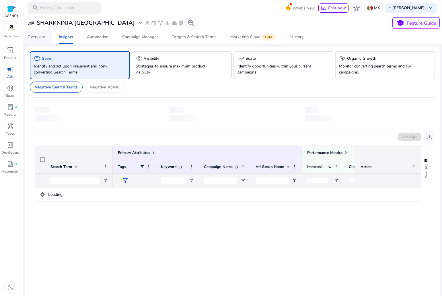
click at [42, 40] on span "Overview" at bounding box center [36, 37] width 17 height 14
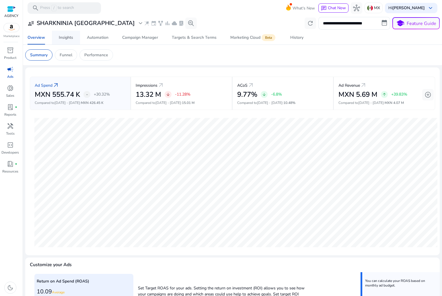
click at [66, 39] on div "Insights" at bounding box center [66, 38] width 14 height 4
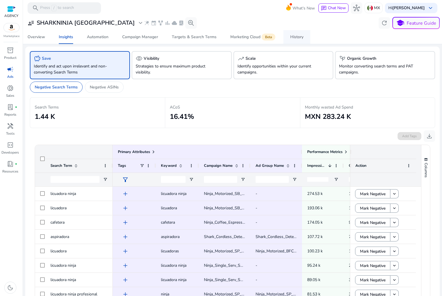
click at [298, 38] on div "History" at bounding box center [296, 37] width 13 height 4
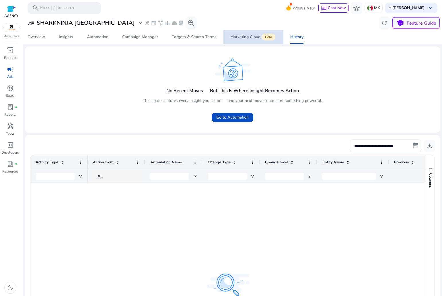
click at [251, 39] on div "Marketing Cloud Beta" at bounding box center [253, 37] width 46 height 5
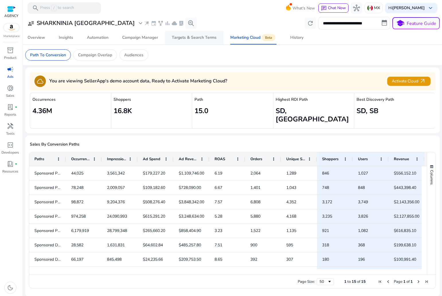
click at [205, 42] on span "Targets & Search Terms" at bounding box center [194, 38] width 45 height 14
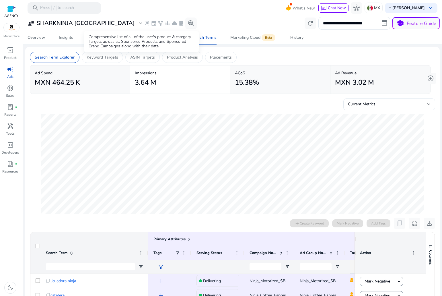
click at [145, 52] on div "Comprehensive list of all of the user's product & category Targets across all S…" at bounding box center [141, 41] width 115 height 21
click at [144, 55] on p "ASIN Targets" at bounding box center [142, 57] width 25 height 6
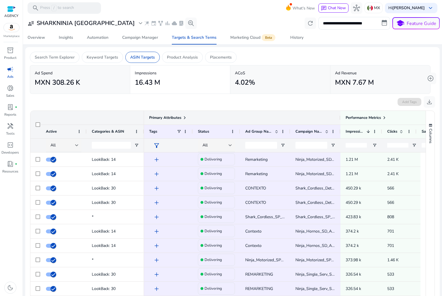
click at [179, 118] on span "Primary Attributes" at bounding box center [165, 117] width 32 height 5
click at [157, 159] on span "add" at bounding box center [156, 159] width 7 height 7
click at [269, 194] on div at bounding box center [221, 148] width 442 height 296
click at [194, 58] on p "Product Analysis" at bounding box center [182, 57] width 31 height 6
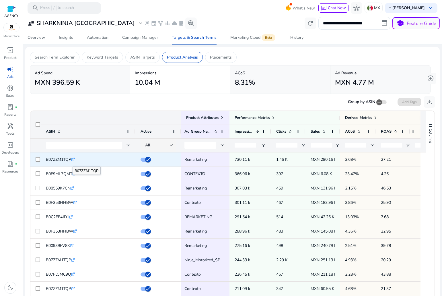
click at [73, 159] on icon at bounding box center [72, 159] width 3 height 3
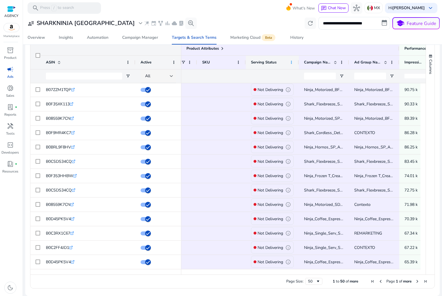
click at [291, 62] on span at bounding box center [291, 62] width 5 height 5
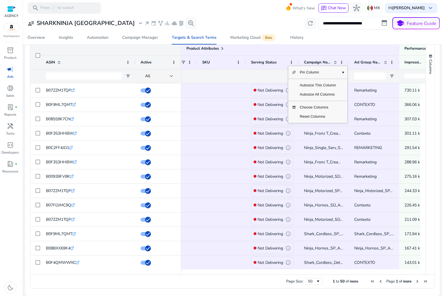
click at [333, 207] on span "Ninja_Hornos_SD_Alcance" at bounding box center [327, 204] width 47 height 5
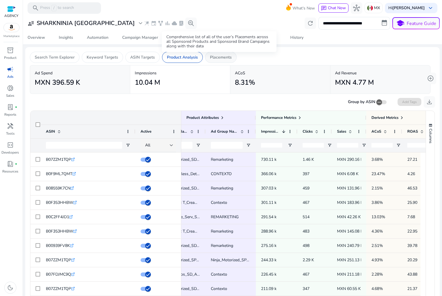
click at [223, 58] on p "Placements" at bounding box center [221, 57] width 22 height 6
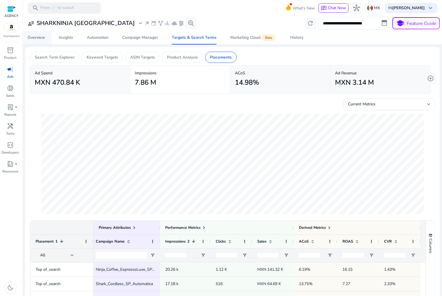
click at [36, 41] on span "Overview" at bounding box center [36, 38] width 17 height 14
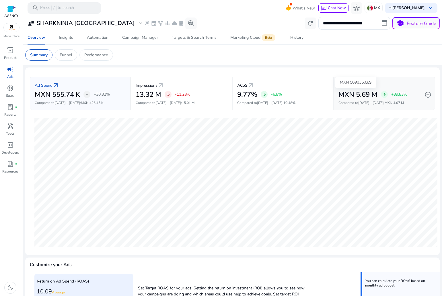
click at [376, 98] on h2 "MXN 5.69 M" at bounding box center [358, 94] width 39 height 8
click at [90, 85] on div "Ad Spend arrow_outward" at bounding box center [80, 85] width 91 height 11
select select "*"
click at [382, 22] on input "**********" at bounding box center [354, 23] width 72 height 13
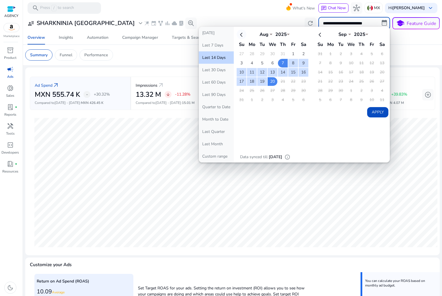
click at [243, 35] on th at bounding box center [242, 34] width 10 height 9
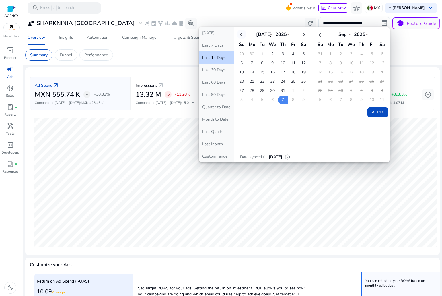
click at [243, 35] on th at bounding box center [242, 34] width 10 height 9
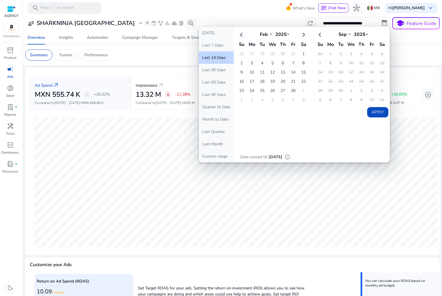
click at [243, 35] on th at bounding box center [242, 34] width 10 height 9
select select "**"
select select "****"
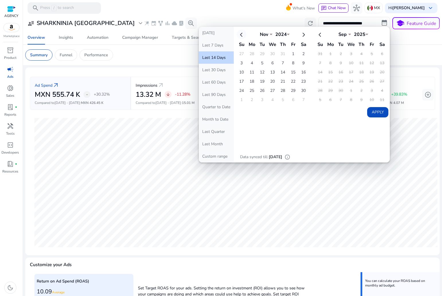
click at [243, 35] on th at bounding box center [242, 34] width 10 height 9
click at [302, 36] on th at bounding box center [304, 34] width 10 height 9
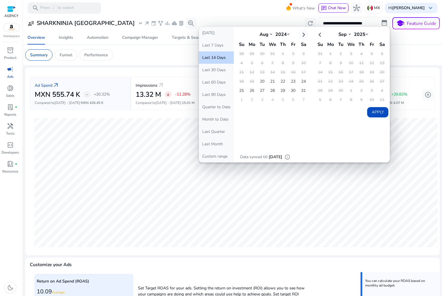
click at [302, 36] on th at bounding box center [304, 34] width 10 height 9
select select "*"
select select "****"
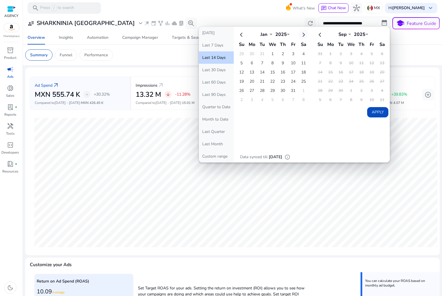
click at [302, 36] on th at bounding box center [304, 34] width 10 height 9
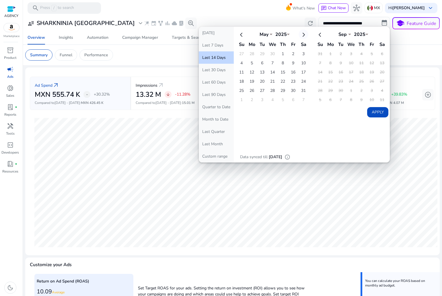
click at [302, 36] on th at bounding box center [304, 34] width 10 height 9
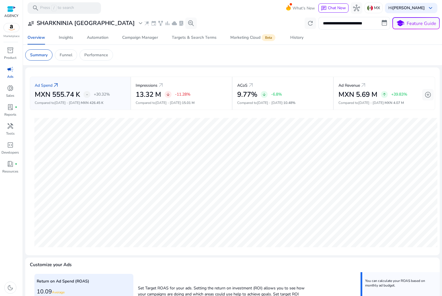
click at [339, 23] on input "**********" at bounding box center [354, 23] width 72 height 13
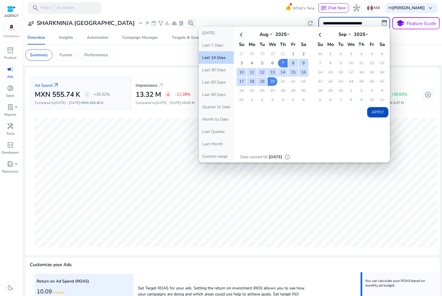
click at [237, 36] on th at bounding box center [242, 34] width 10 height 9
select select "*"
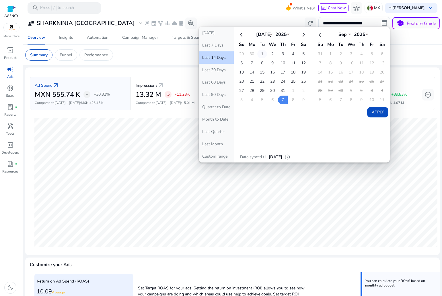
click at [260, 52] on td "1" at bounding box center [262, 54] width 10 height 9
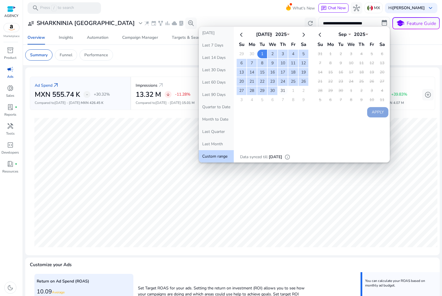
click at [281, 91] on td "31" at bounding box center [283, 90] width 10 height 9
click at [374, 113] on button "Apply" at bounding box center [377, 112] width 21 height 10
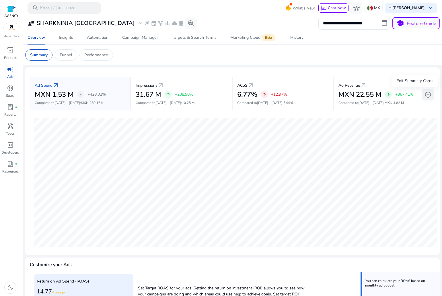
click at [425, 97] on span "add_circle" at bounding box center [428, 94] width 7 height 7
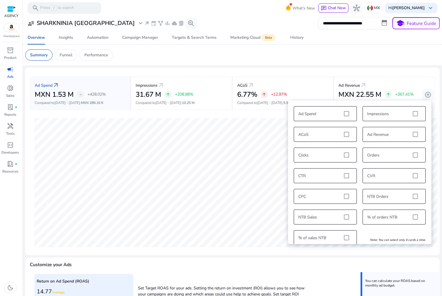
click at [326, 114] on div "Ad Spend Impressions ACoS Ad Revenue Clicks Orders CTR CVR CPC NTB Orders NTB S…" at bounding box center [360, 175] width 138 height 145
click at [345, 116] on div "Ad Spend Impressions ACoS Ad Revenue Clicks Orders CTR CVR CPC NTB Orders NTB S…" at bounding box center [360, 175] width 138 height 145
click at [346, 113] on div "Ad Spend Impressions ACoS Ad Revenue Clicks Orders CTR CVR CPC NTB Orders NTB S…" at bounding box center [360, 175] width 138 height 145
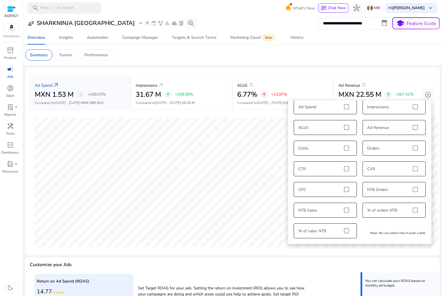
click at [347, 218] on div "Ad Spend Impressions ACoS Ad Revenue Clicks Orders CTR CVR CPC NTB Orders NTB S…" at bounding box center [360, 168] width 138 height 145
click at [346, 210] on div "Ad Spend Impressions ACoS Ad Revenue Clicks Orders CTR CVR CPC NTB Orders NTB S…" at bounding box center [360, 168] width 138 height 145
click at [359, 120] on div "Ad Spend Impressions ACoS Ad Revenue Clicks Orders CTR CVR CPC NTB Orders NTB S…" at bounding box center [360, 168] width 138 height 145
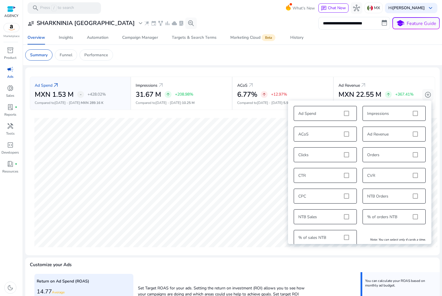
scroll to position [0, 0]
click at [389, 211] on div "Ad Spend Impressions ACoS Ad Revenue Clicks Orders CTR CVR CPC NTB Orders NTB S…" at bounding box center [360, 175] width 138 height 145
click at [270, 83] on div "ACoS arrow_outward" at bounding box center [282, 85] width 91 height 11
drag, startPoint x: 306, startPoint y: 87, endPoint x: 300, endPoint y: 86, distance: 6.3
click at [300, 86] on div "ACoS arrow_outward" at bounding box center [282, 85] width 91 height 11
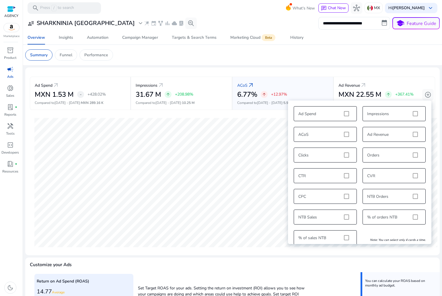
click at [358, 143] on div "Ad Spend Impressions ACoS Ad Revenue Clicks Orders CTR CVR CPC NTB Orders NTB S…" at bounding box center [360, 175] width 138 height 145
click at [348, 113] on div "Ad Spend Impressions ACoS Ad Revenue Clicks Orders CTR CVR CPC NTB Orders NTB S…" at bounding box center [360, 175] width 138 height 145
click at [400, 81] on div "Ad Revenue arrow_outward" at bounding box center [385, 85] width 92 height 11
click at [425, 94] on span "add_circle" at bounding box center [428, 94] width 7 height 7
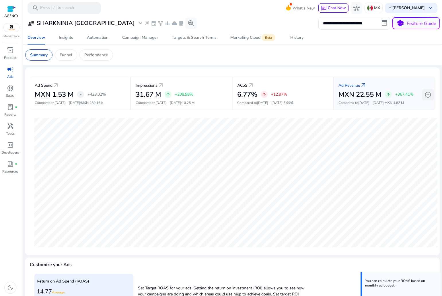
click at [425, 94] on span "add_circle" at bounding box center [428, 94] width 7 height 7
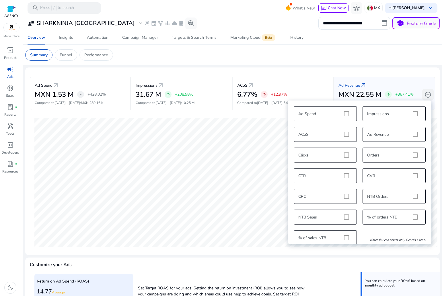
click at [425, 94] on span "add_circle" at bounding box center [428, 94] width 7 height 7
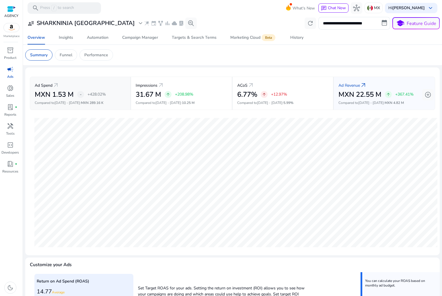
click at [85, 81] on div "Ad Spend arrow_outward" at bounding box center [80, 85] width 91 height 11
click at [382, 22] on input "**********" at bounding box center [354, 23] width 72 height 13
select select "*"
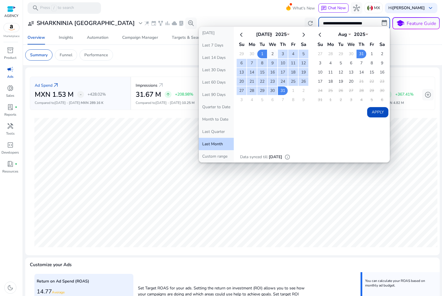
click at [268, 53] on td "2" at bounding box center [273, 54] width 10 height 9
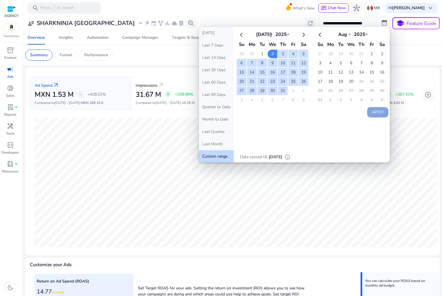
click at [369, 54] on td "1" at bounding box center [372, 54] width 10 height 9
click at [379, 110] on button "Apply" at bounding box center [377, 112] width 21 height 10
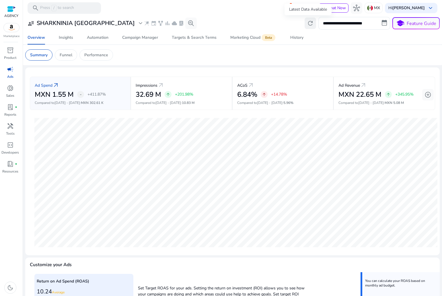
click at [308, 26] on span "refresh" at bounding box center [310, 23] width 7 height 7
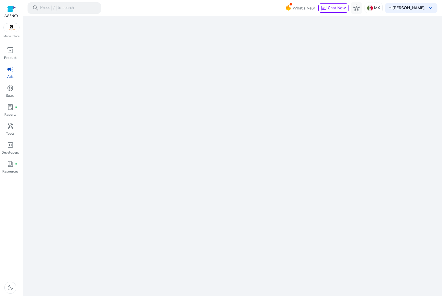
select select "*"
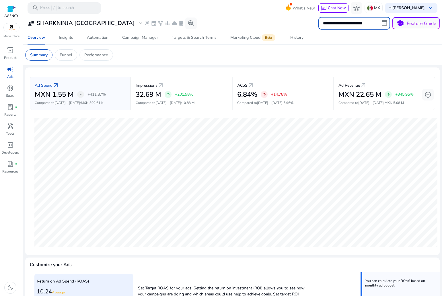
click at [381, 25] on input "**********" at bounding box center [354, 23] width 72 height 13
select select "*"
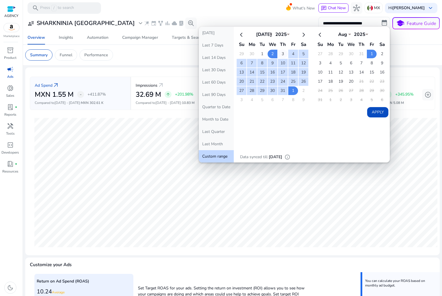
click at [282, 53] on td "3" at bounding box center [283, 54] width 10 height 9
click at [283, 90] on td "31" at bounding box center [283, 90] width 10 height 9
click at [372, 110] on button "Apply" at bounding box center [377, 112] width 21 height 10
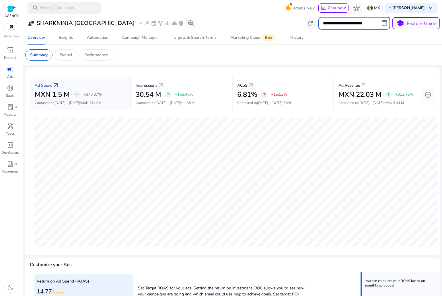
click at [386, 22] on input "**********" at bounding box center [354, 23] width 72 height 13
select select "*"
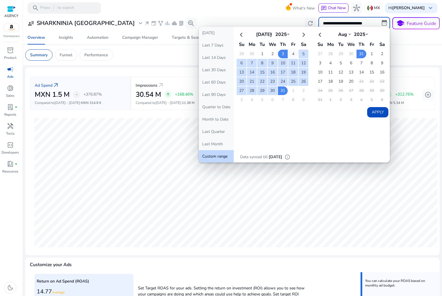
click at [291, 52] on td "4" at bounding box center [293, 54] width 10 height 9
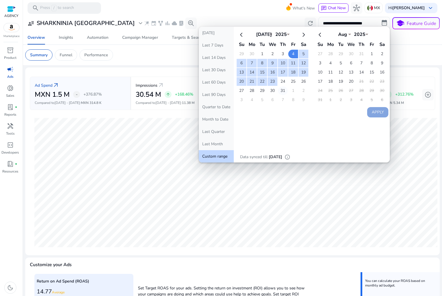
click at [282, 87] on td "31" at bounding box center [283, 90] width 10 height 9
click at [381, 106] on div "Aug *** *** *** *** *** *** *** *** *** *** *** *** 2025 **** Su Mo Tu We Th Fr…" at bounding box center [351, 67] width 75 height 78
click at [377, 111] on button "Apply" at bounding box center [377, 112] width 21 height 10
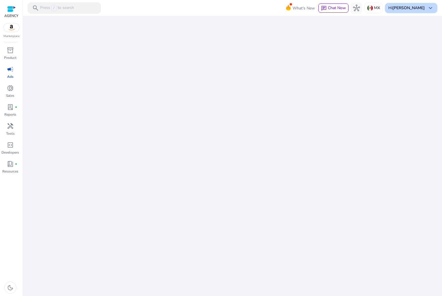
click at [403, 11] on div "Hi Erik Ramirez keyboard_arrow_down" at bounding box center [411, 8] width 52 height 10
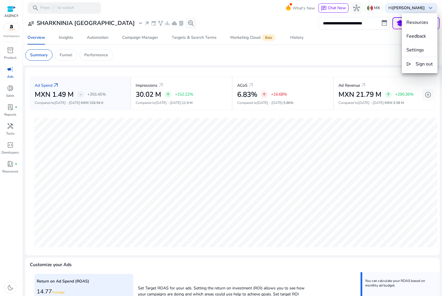
click at [71, 226] on div at bounding box center [221, 148] width 442 height 296
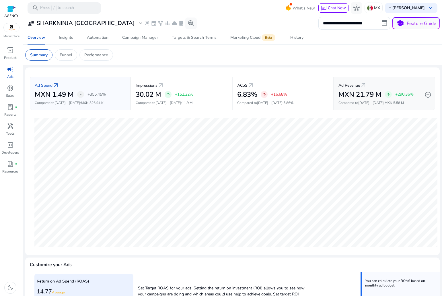
click at [381, 85] on div "Ad Revenue arrow_outward" at bounding box center [385, 85] width 92 height 11
click at [68, 39] on div "Insights" at bounding box center [66, 38] width 14 height 4
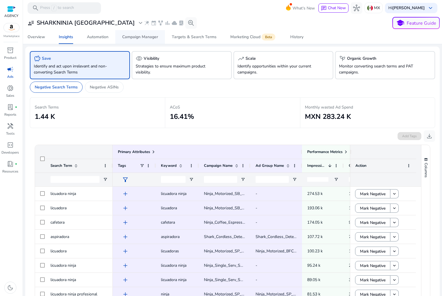
click at [141, 38] on div "Campaign Manager" at bounding box center [140, 37] width 36 height 4
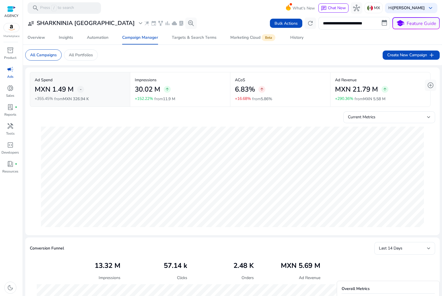
click at [370, 79] on p "Ad Revenue" at bounding box center [380, 80] width 91 height 6
click at [396, 120] on div "Current Metrics" at bounding box center [387, 117] width 79 height 6
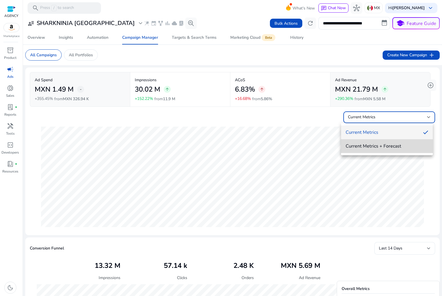
click at [390, 143] on span "Current Metrics + Forecast" at bounding box center [387, 146] width 83 height 6
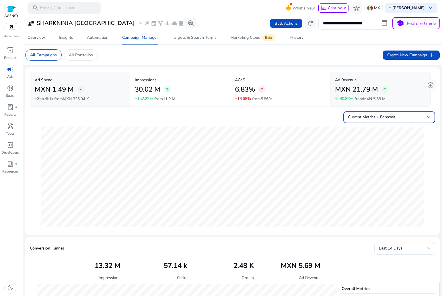
click at [381, 22] on input "**********" at bounding box center [354, 23] width 72 height 13
select select "*"
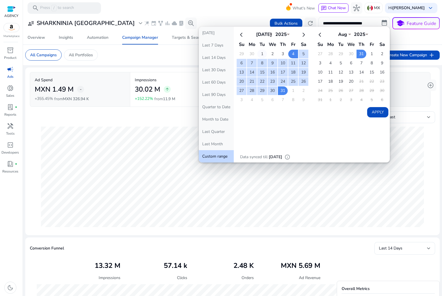
click at [261, 52] on td "1" at bounding box center [262, 54] width 10 height 9
click at [279, 89] on td "31" at bounding box center [283, 90] width 10 height 9
click at [372, 112] on button "Apply" at bounding box center [377, 112] width 21 height 10
type input "**********"
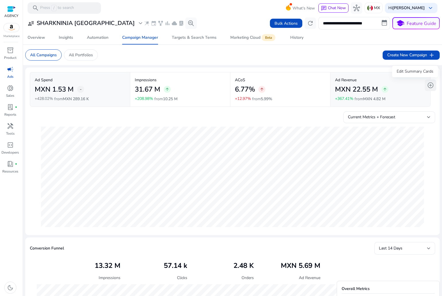
click at [428, 84] on span "add_circle" at bounding box center [430, 85] width 7 height 7
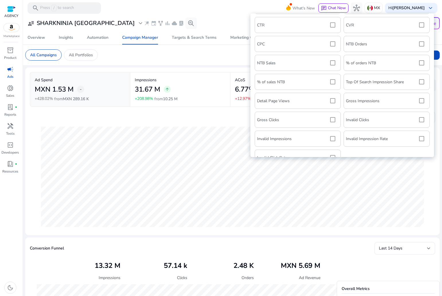
scroll to position [83, 0]
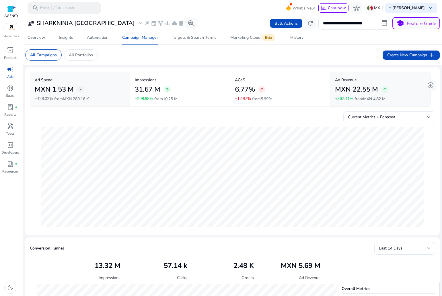
click at [398, 118] on div "Current Metrics + Forecast" at bounding box center [387, 117] width 79 height 6
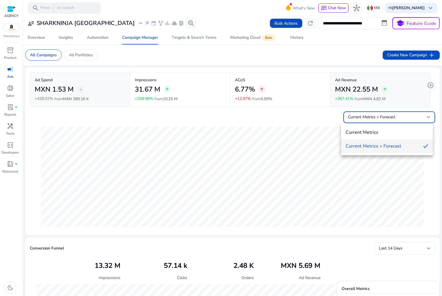
click at [398, 118] on div at bounding box center [221, 148] width 442 height 296
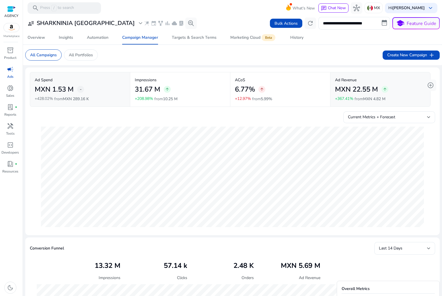
scroll to position [115, 0]
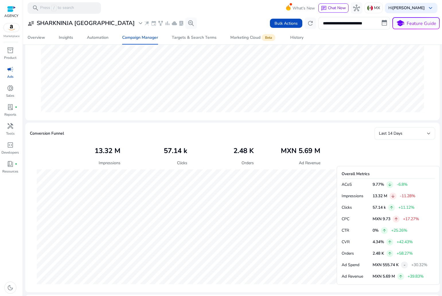
click at [390, 132] on span "Last 14 Days" at bounding box center [391, 133] width 24 height 5
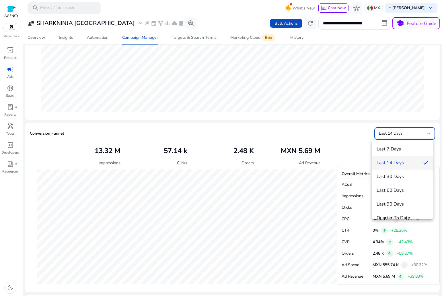
click at [355, 135] on div at bounding box center [221, 148] width 442 height 296
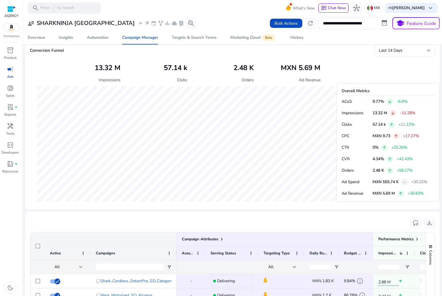
scroll to position [201, 0]
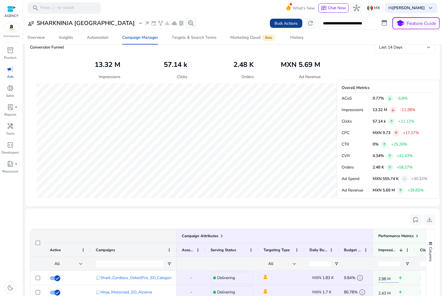
click at [281, 21] on span "Bulk Actions" at bounding box center [286, 23] width 23 height 6
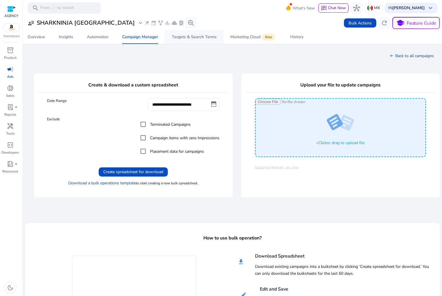
click at [208, 41] on span "Targets & Search Terms" at bounding box center [194, 37] width 45 height 14
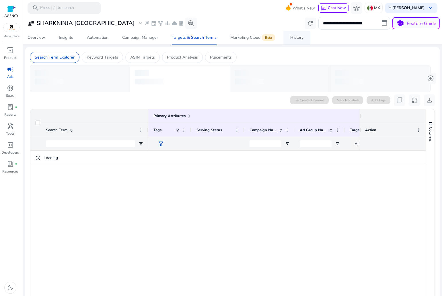
click at [289, 39] on link "History" at bounding box center [296, 38] width 27 height 14
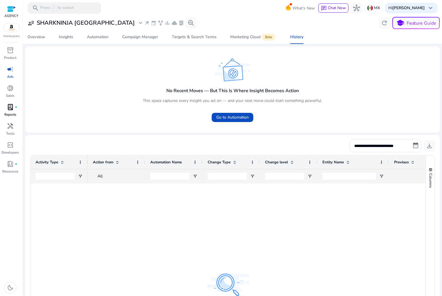
click at [13, 111] on div "lab_profile fiber_manual_record" at bounding box center [10, 106] width 16 height 9
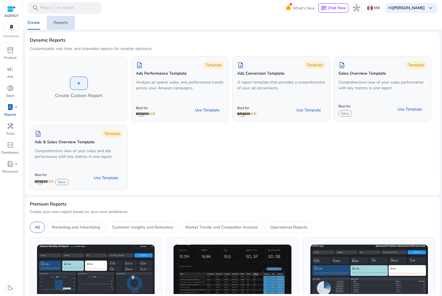
click at [63, 27] on span "Reports" at bounding box center [61, 23] width 14 height 14
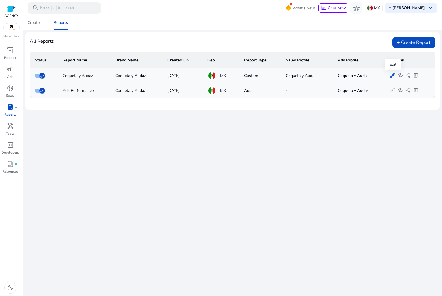
click at [393, 73] on span "edit" at bounding box center [392, 75] width 5 height 5
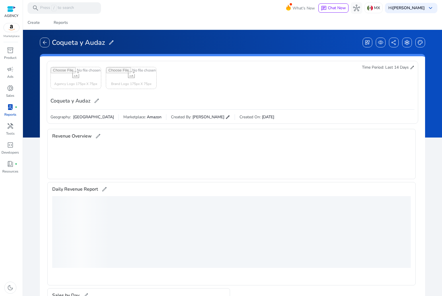
scroll to position [93, 0]
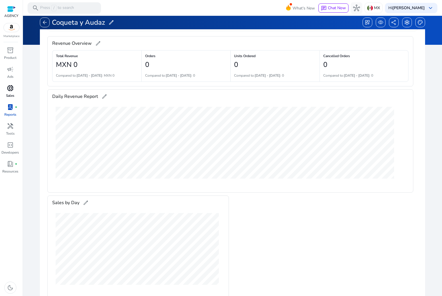
click at [10, 88] on span "donut_small" at bounding box center [10, 88] width 7 height 7
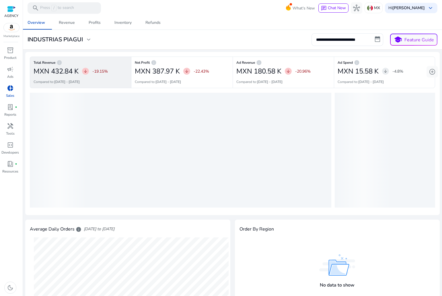
click at [81, 38] on h3 "INDUSTRIAS PIAGUI" at bounding box center [55, 39] width 55 height 7
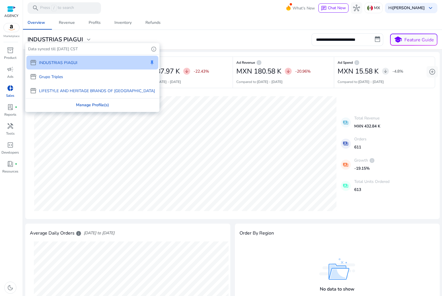
click at [81, 102] on div "Manage Profile(s)" at bounding box center [92, 104] width 133 height 13
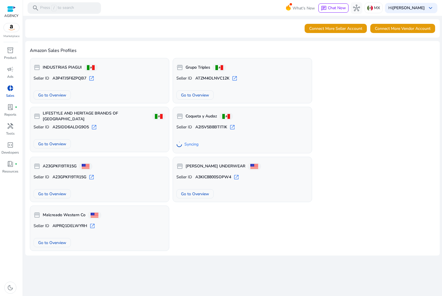
click at [89, 78] on span "open_in_new" at bounding box center [92, 78] width 6 height 6
click at [8, 72] on span "campaign" at bounding box center [10, 69] width 7 height 7
click at [11, 70] on span "campaign" at bounding box center [10, 69] width 7 height 7
click at [11, 72] on span "campaign" at bounding box center [10, 69] width 7 height 7
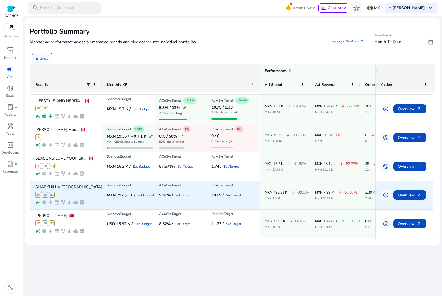
scroll to position [198, 0]
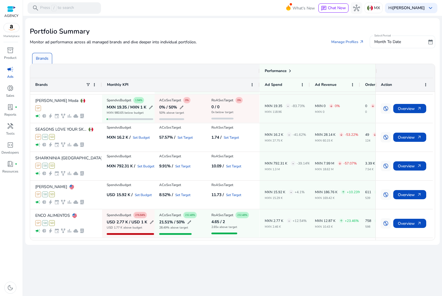
click at [428, 41] on span "date_range" at bounding box center [431, 42] width 6 height 6
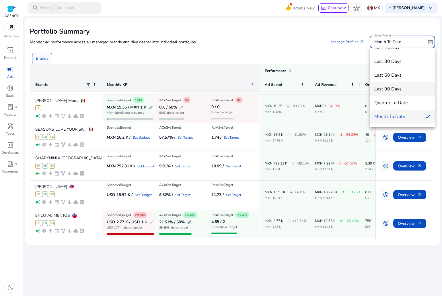
scroll to position [36, 0]
click at [400, 89] on span "Quarter To Date" at bounding box center [402, 90] width 56 height 6
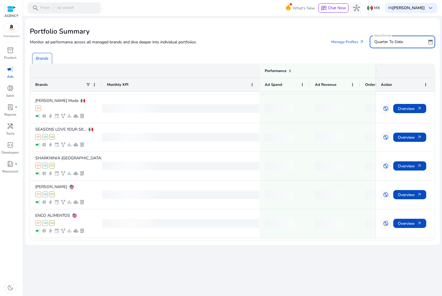
click at [431, 39] on span "date_range" at bounding box center [431, 42] width 6 height 6
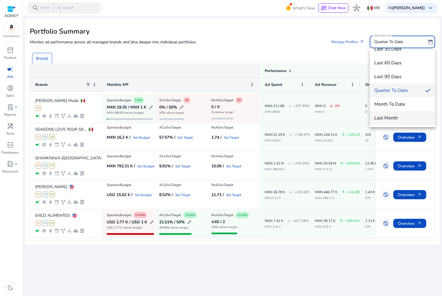
click at [405, 116] on span "Last Month" at bounding box center [402, 118] width 56 height 6
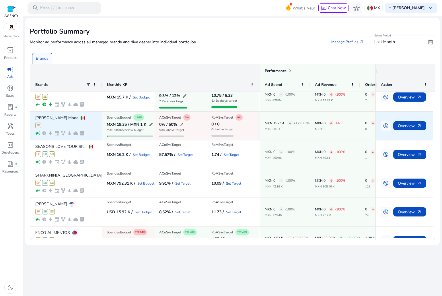
scroll to position [170, 0]
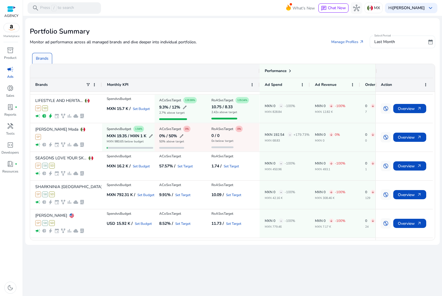
click at [398, 42] on div "Last Month" at bounding box center [400, 42] width 52 height 6
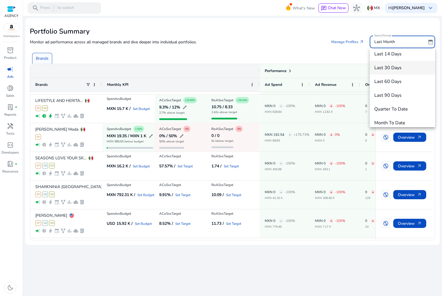
scroll to position [0, 0]
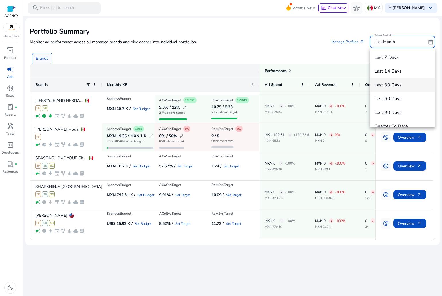
click at [400, 56] on span "Last 7 Days" at bounding box center [402, 57] width 56 height 6
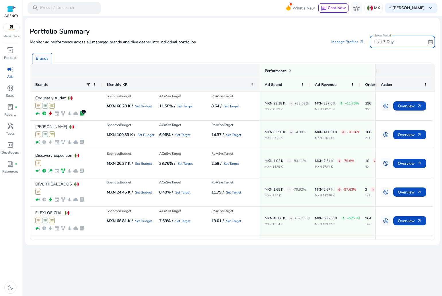
click at [316, 41] on div "Monitor ad performance across all managed brands and dive deeper into individua…" at bounding box center [232, 42] width 405 height 13
drag, startPoint x: 7, startPoint y: 88, endPoint x: 6, endPoint y: 92, distance: 4.2
click at [7, 88] on span "donut_small" at bounding box center [10, 88] width 7 height 7
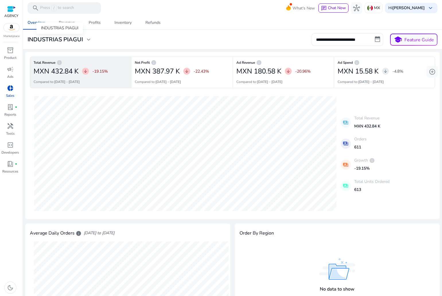
click at [48, 42] on h3 "INDUSTRIAS PIAGUI" at bounding box center [55, 39] width 55 height 7
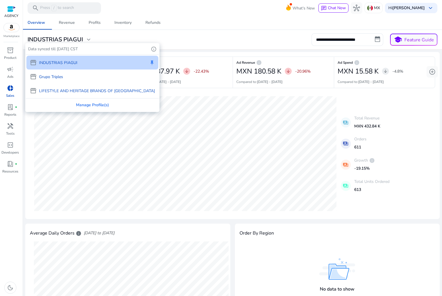
click at [263, 98] on div at bounding box center [221, 148] width 442 height 296
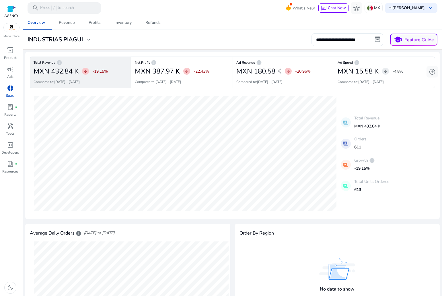
click at [372, 38] on input "**********" at bounding box center [348, 39] width 72 height 13
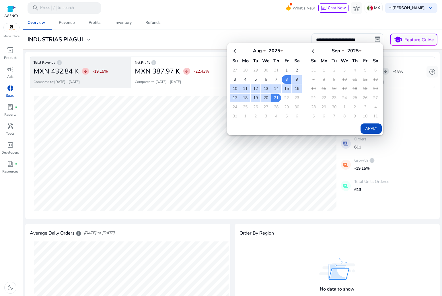
click at [292, 40] on div "**********" at bounding box center [232, 39] width 415 height 13
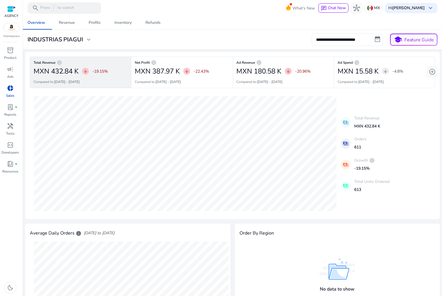
click at [368, 40] on input "**********" at bounding box center [348, 39] width 72 height 13
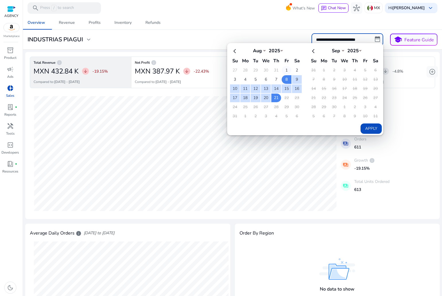
click at [282, 70] on td "1" at bounding box center [287, 70] width 10 height 9
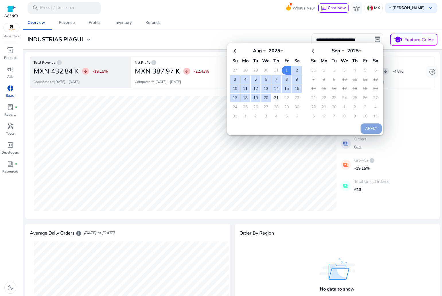
click at [272, 100] on td "21" at bounding box center [276, 98] width 10 height 9
click at [367, 127] on button "Apply" at bounding box center [371, 128] width 21 height 10
type input "**********"
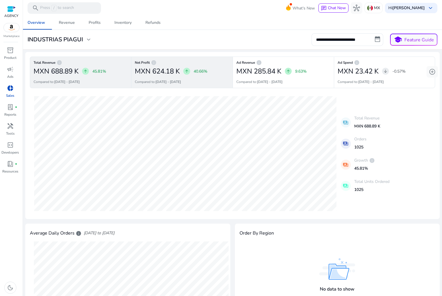
click at [213, 80] on div "Compared to: [DATE] - [DATE]" at bounding box center [182, 81] width 94 height 5
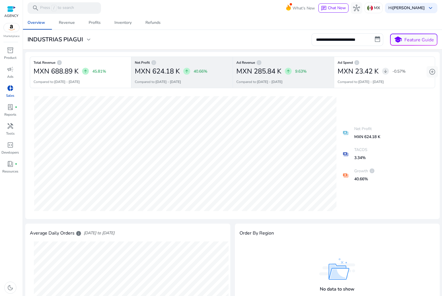
click at [319, 81] on div "Compared to: 11-07-2025 - 31-07-2025" at bounding box center [283, 81] width 94 height 5
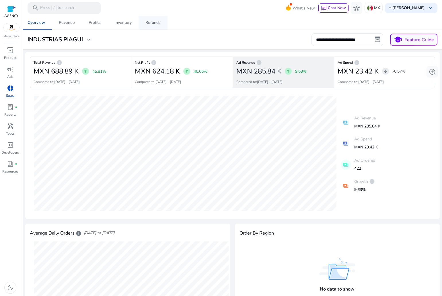
click at [151, 28] on span "Refunds" at bounding box center [152, 23] width 15 height 14
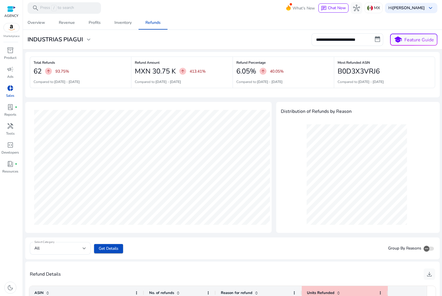
click at [213, 80] on div "Compared to: 11-07-2025 - 31-07-2025" at bounding box center [182, 81] width 94 height 5
click at [207, 76] on div "MXN 30.75 K arrow_upward 413.41%" at bounding box center [182, 70] width 94 height 11
click at [170, 62] on div "Refund Amount MXN 30.75 K arrow_upward 413.41% Compared to: 11-07-2025 - 31-07-…" at bounding box center [181, 73] width 101 height 32
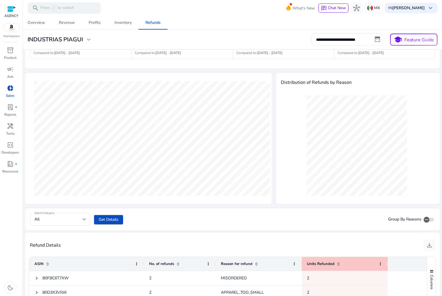
scroll to position [29, 0]
click at [57, 219] on div "All" at bounding box center [58, 219] width 48 height 6
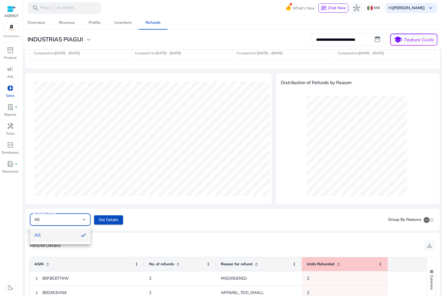
click at [54, 219] on div at bounding box center [221, 148] width 442 height 296
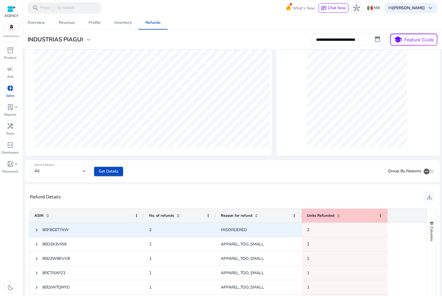
scroll to position [77, 0]
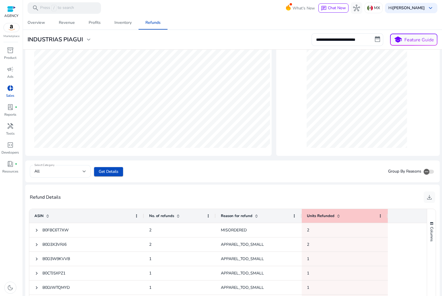
click at [76, 174] on div "All" at bounding box center [58, 171] width 48 height 6
click at [82, 171] on div at bounding box center [221, 148] width 442 height 296
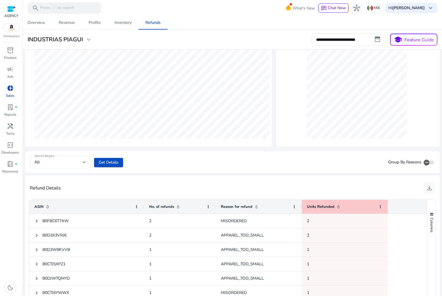
scroll to position [0, 0]
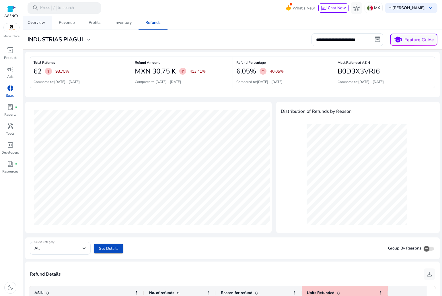
click at [45, 25] on link "Overview" at bounding box center [36, 23] width 31 height 14
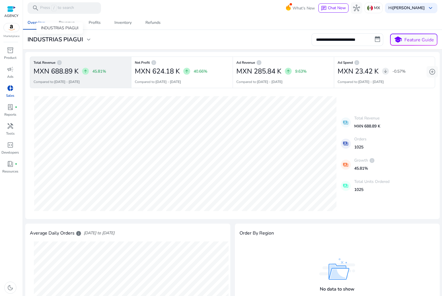
click at [65, 39] on h3 "INDUSTRIAS PIAGUI" at bounding box center [55, 39] width 55 height 7
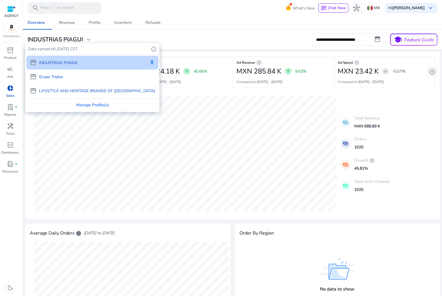
click at [67, 78] on div "storefront Grupo Triples" at bounding box center [92, 77] width 132 height 14
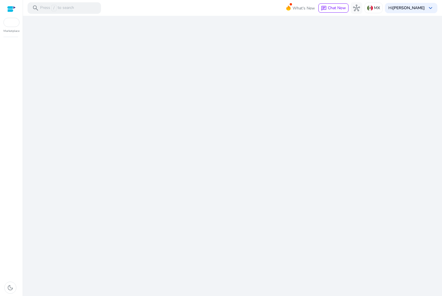
click at [178, 50] on div "We are getting things ready for you..." at bounding box center [232, 156] width 415 height 280
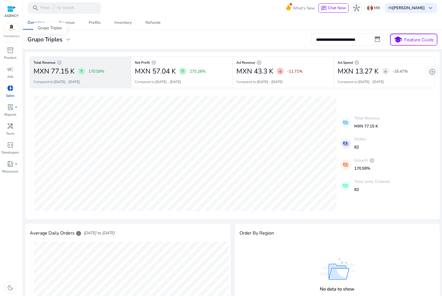
click at [67, 42] on span "expand_more" at bounding box center [68, 39] width 7 height 7
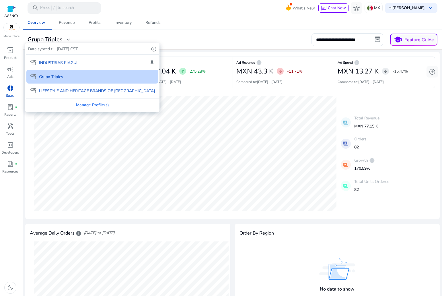
click at [63, 94] on div "storefront LIFESTYLE AND HERITAGE BRANDS OF MEXICO" at bounding box center [92, 91] width 132 height 14
